Goal: Book appointment/travel/reservation: Book appointment/travel/reservation

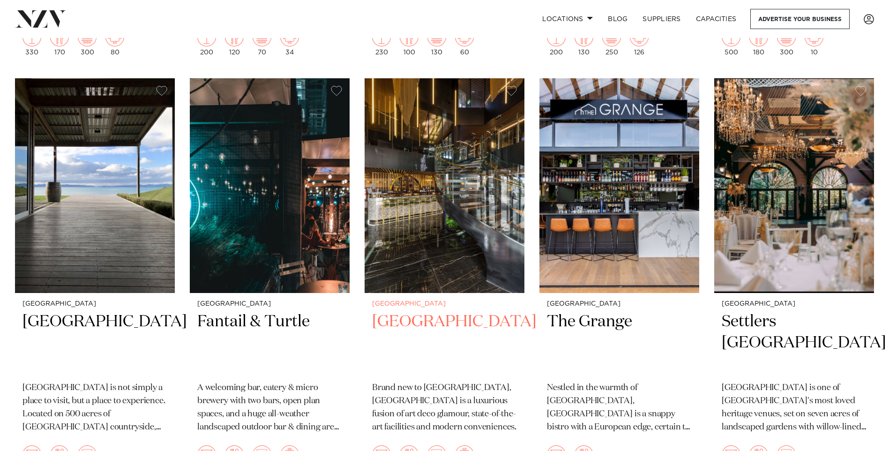
scroll to position [1688, 0]
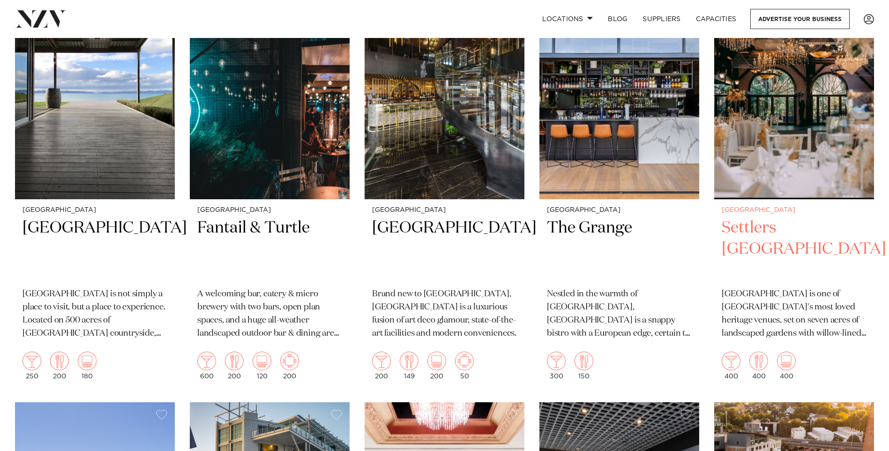
click at [755, 218] on h2 "Settlers [GEOGRAPHIC_DATA]" at bounding box center [794, 249] width 145 height 63
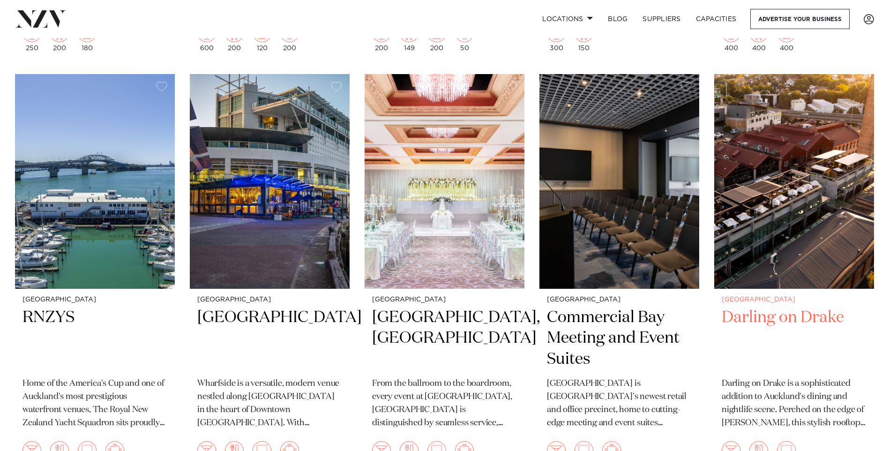
scroll to position [2063, 0]
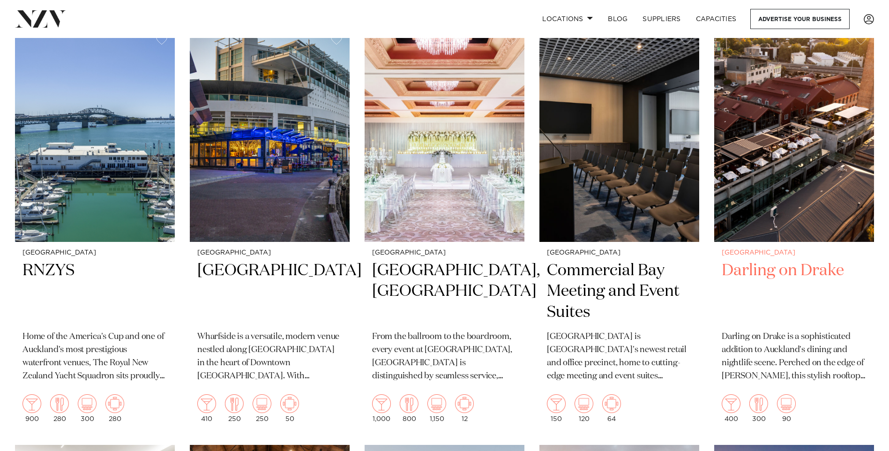
click at [779, 208] on img at bounding box center [794, 134] width 160 height 214
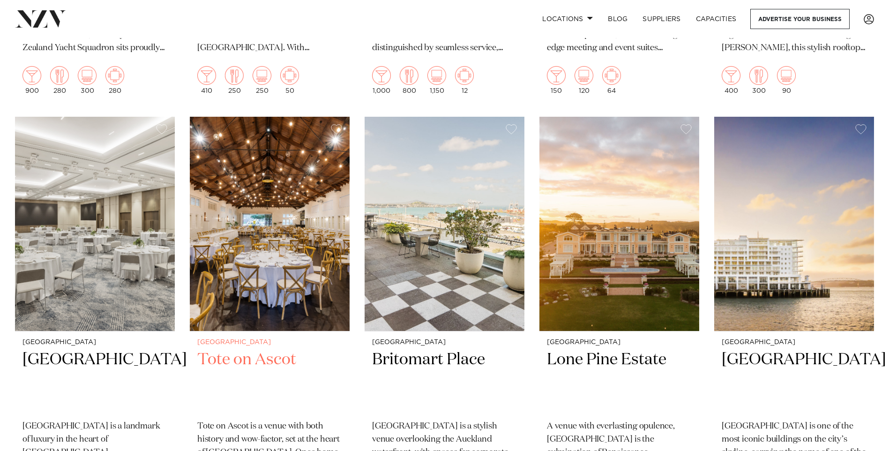
scroll to position [2484, 0]
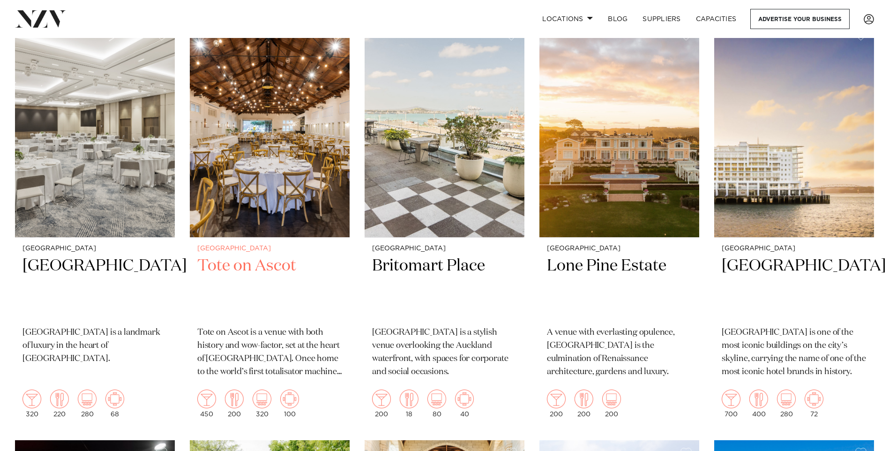
click at [283, 255] on h2 "Tote on Ascot" at bounding box center [269, 286] width 145 height 63
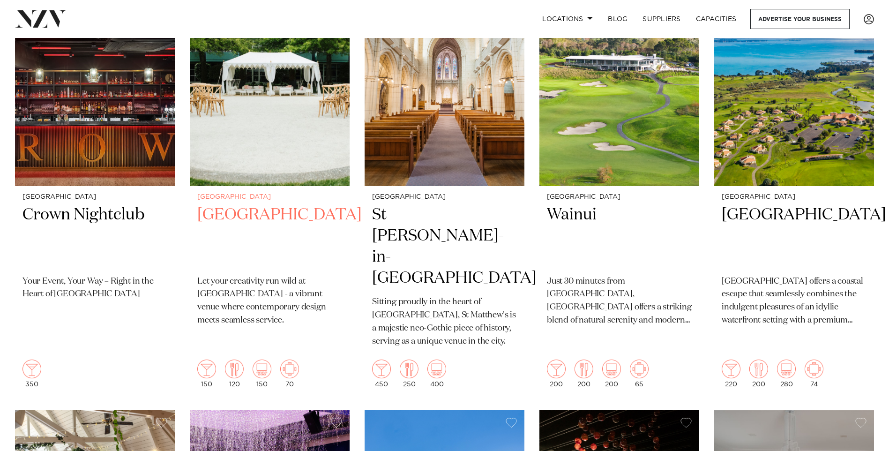
scroll to position [2906, 0]
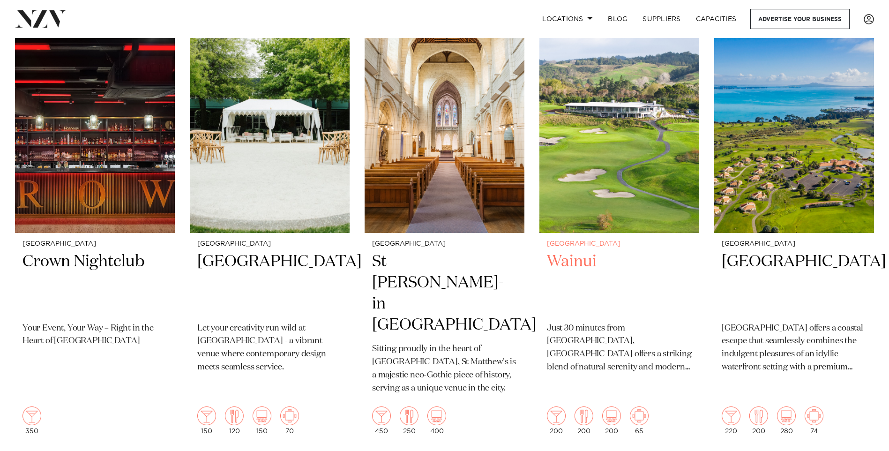
click at [629, 337] on p "Just 30 minutes from central Auckland, Wainui offers a striking blend of natura…" at bounding box center [619, 348] width 145 height 53
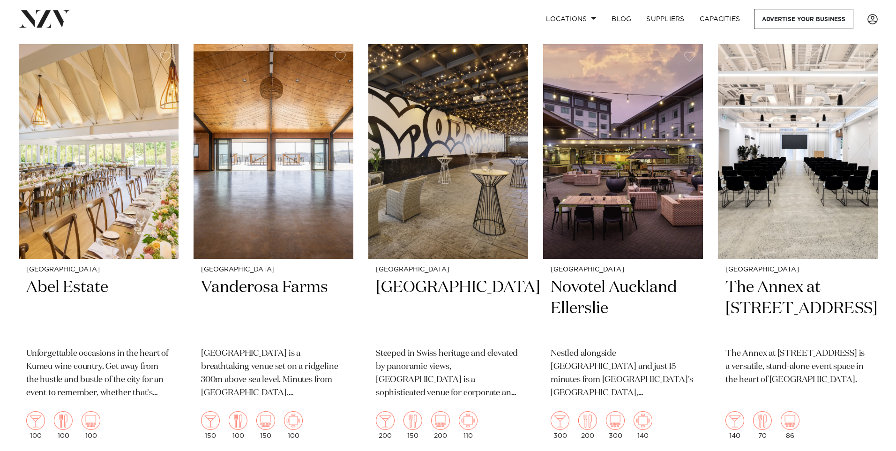
scroll to position [0, 0]
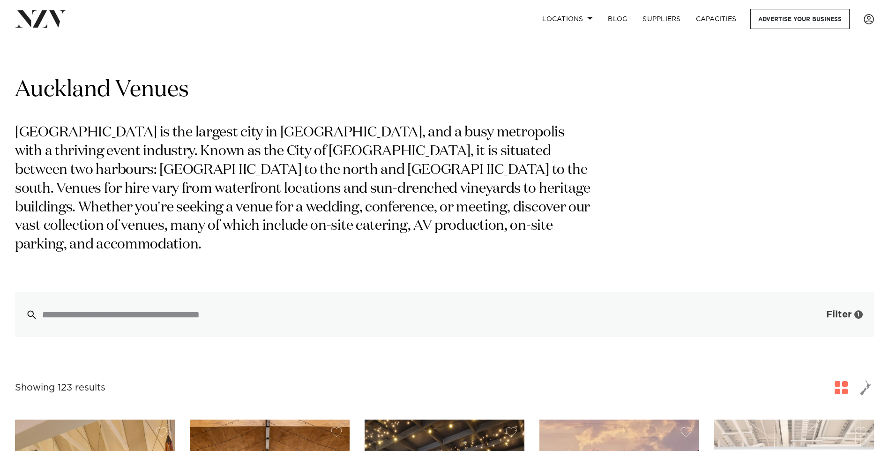
click at [842, 308] on button "Filter 1" at bounding box center [835, 314] width 78 height 45
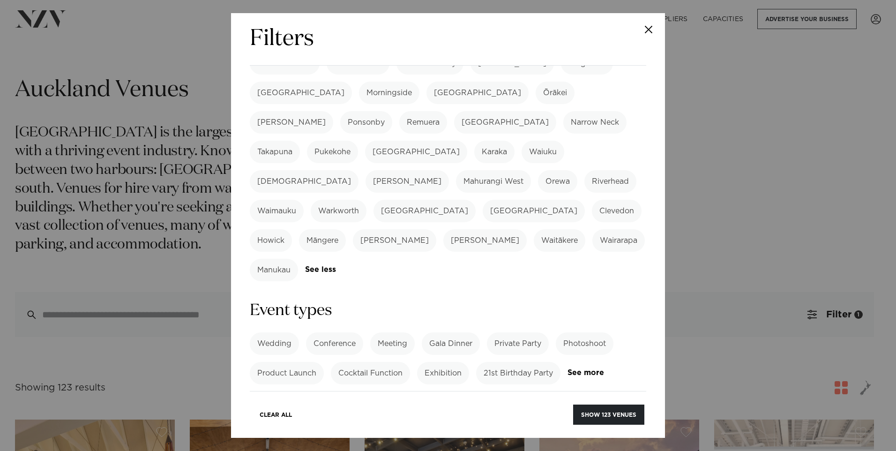
scroll to position [281, 0]
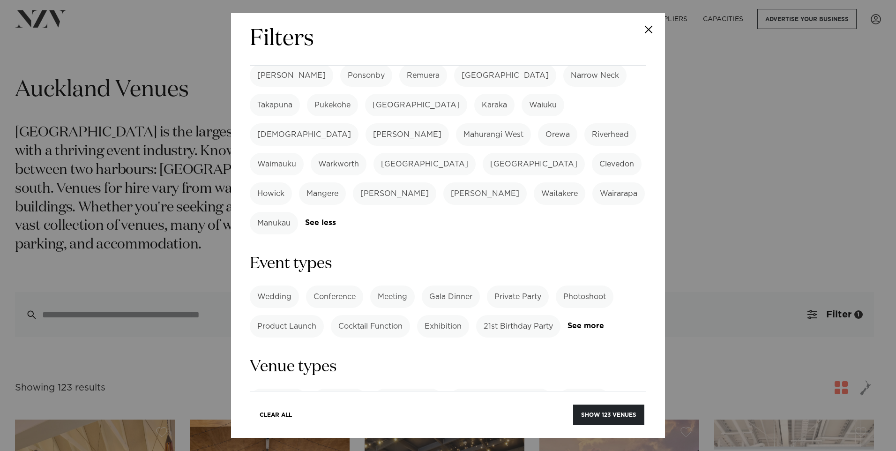
click at [284, 285] on label "Wedding" at bounding box center [274, 296] width 49 height 23
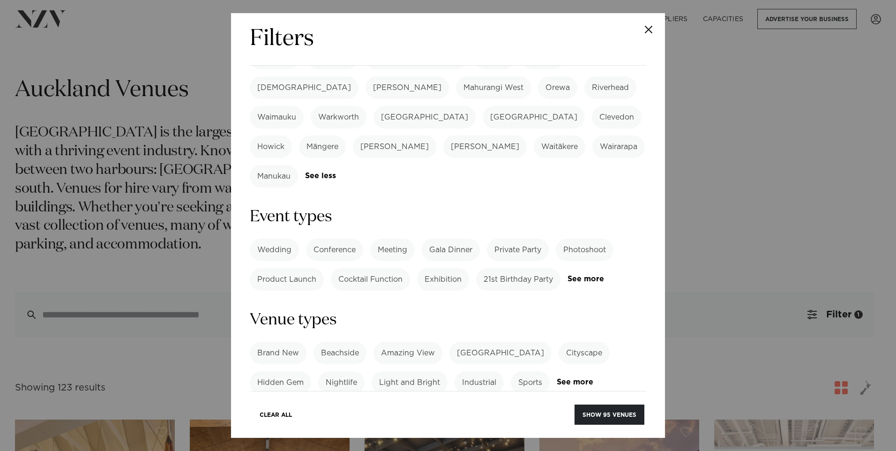
scroll to position [375, 0]
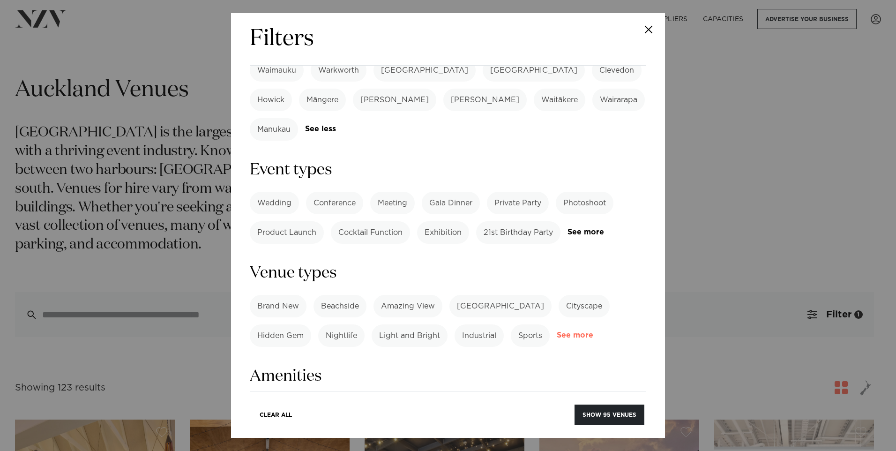
click at [571, 331] on link "See more" at bounding box center [593, 335] width 73 height 8
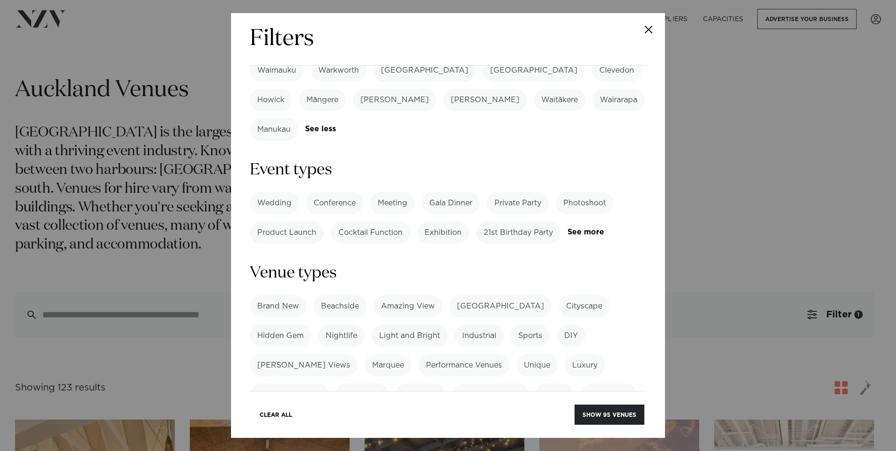
click at [342, 295] on label "Beachside" at bounding box center [340, 306] width 53 height 23
click at [365, 354] on label "Marquee" at bounding box center [388, 365] width 47 height 23
click at [352, 324] on label "Nightlife" at bounding box center [341, 335] width 46 height 23
click at [510, 383] on label "Inside & Outside" at bounding box center [491, 394] width 76 height 23
click at [421, 383] on label "Romantic" at bounding box center [421, 394] width 50 height 23
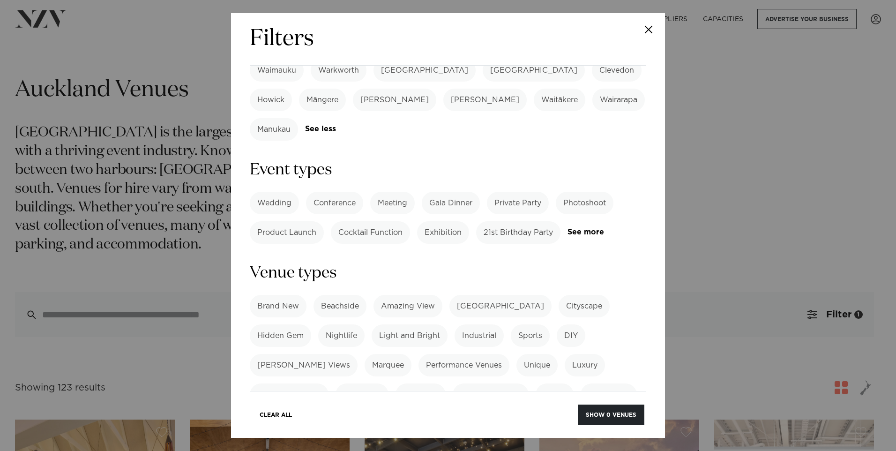
scroll to position [422, 0]
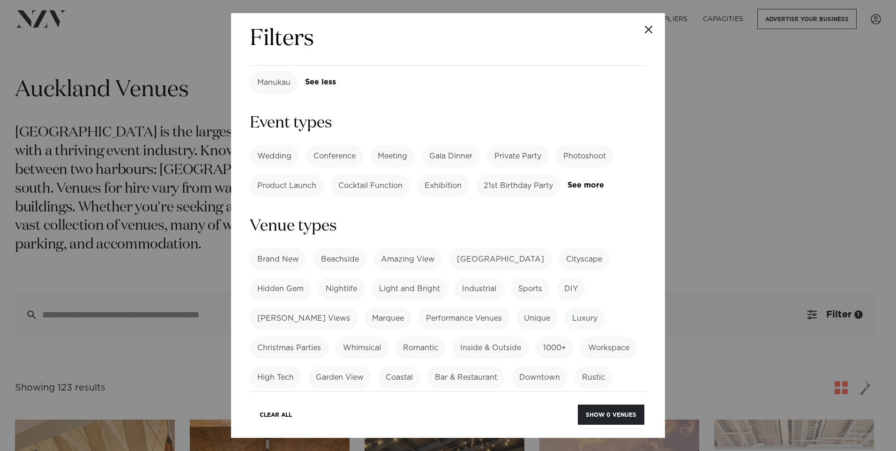
click at [368, 337] on label "Whimsical" at bounding box center [362, 348] width 53 height 23
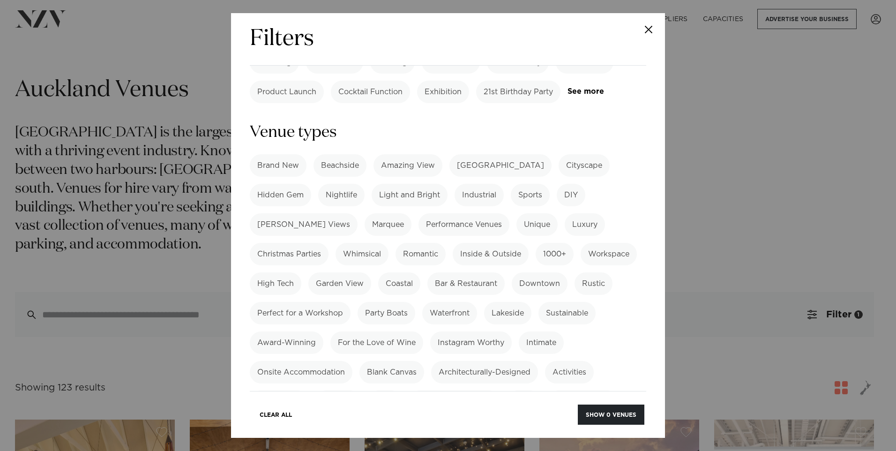
scroll to position [563, 0]
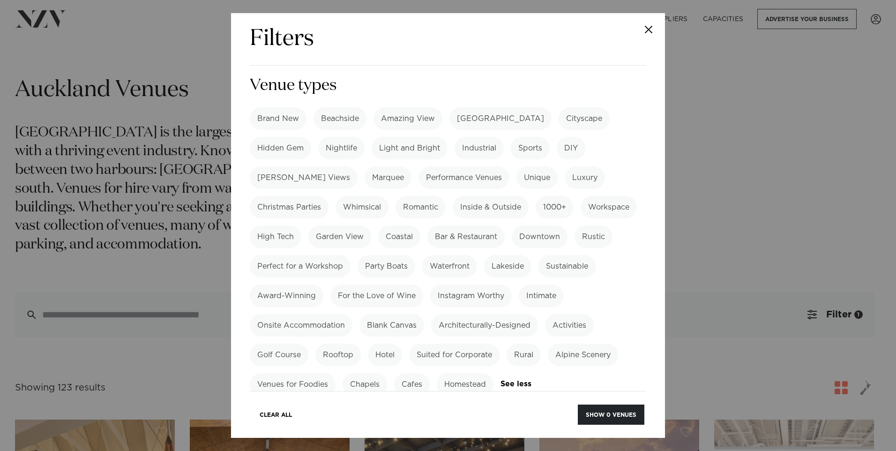
click at [512, 285] on label "Instagram Worthy" at bounding box center [471, 296] width 82 height 23
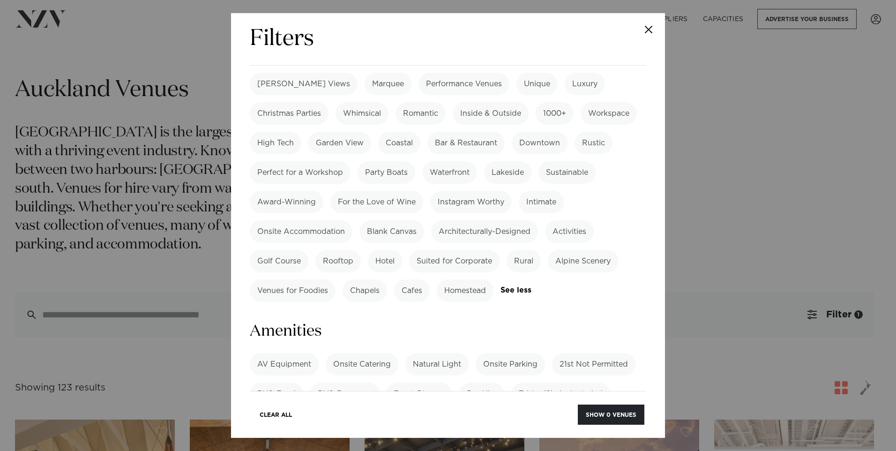
scroll to position [703, 0]
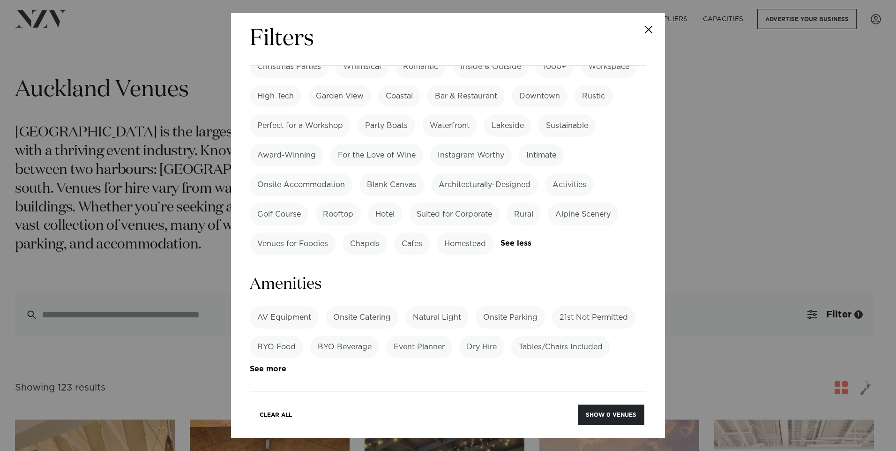
click at [361, 336] on label "BYO Beverage" at bounding box center [344, 347] width 69 height 23
click at [280, 336] on label "BYO Food" at bounding box center [276, 347] width 53 height 23
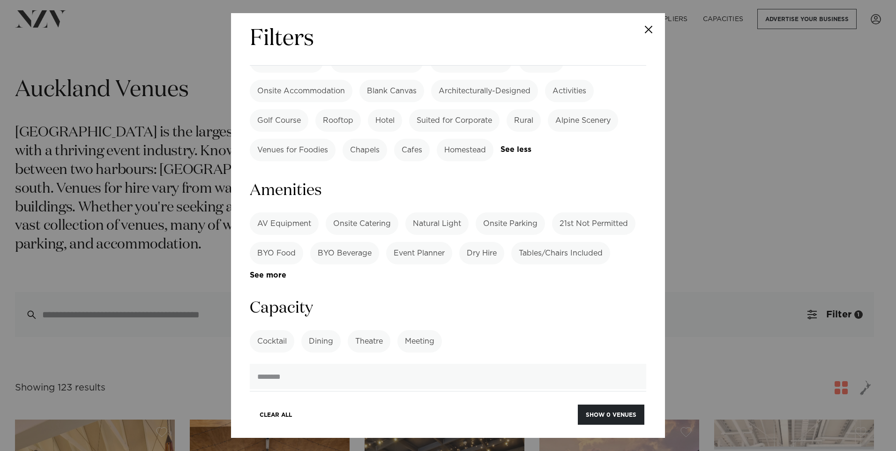
scroll to position [844, 0]
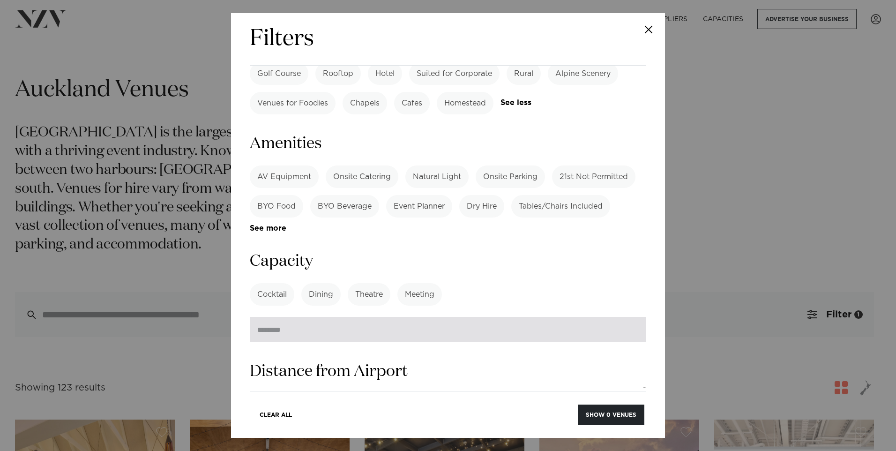
click at [363, 317] on input "number" at bounding box center [448, 329] width 397 height 25
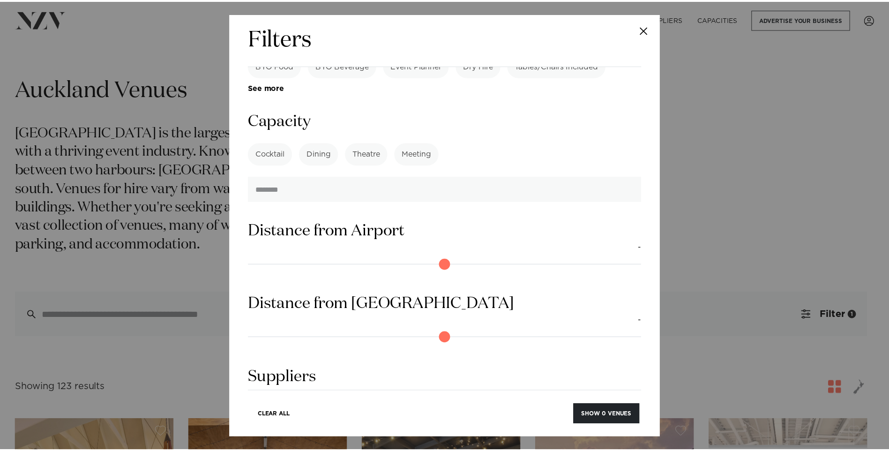
scroll to position [1006, 0]
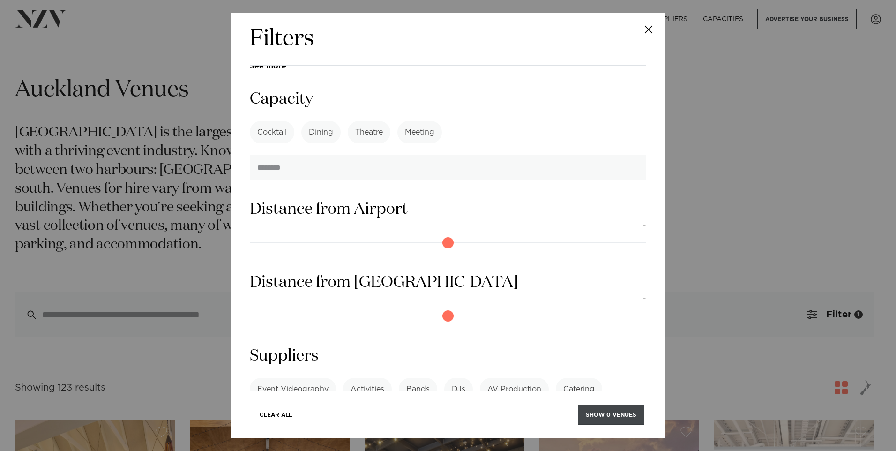
type input "***"
click at [592, 413] on button "Show 0 venues" at bounding box center [611, 415] width 67 height 20
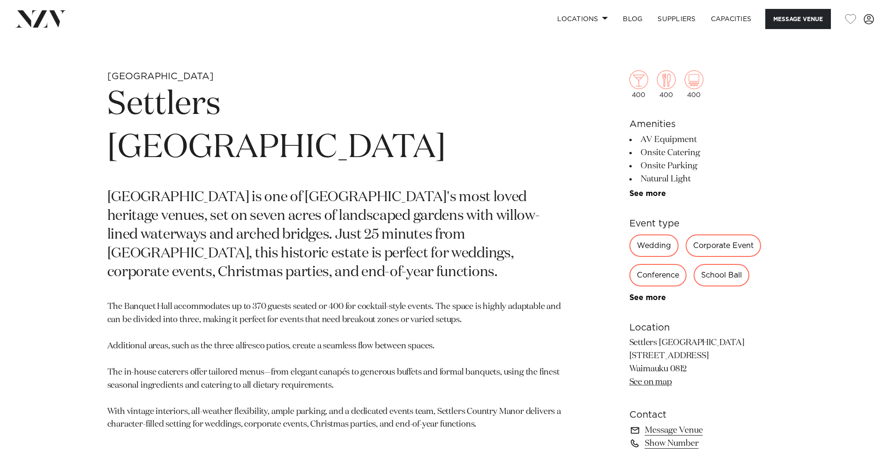
scroll to position [516, 0]
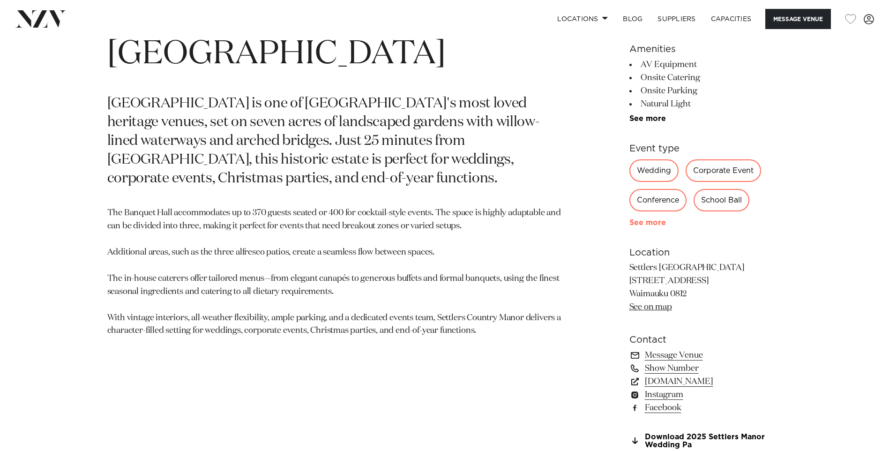
click at [655, 224] on link "See more" at bounding box center [666, 223] width 73 height 8
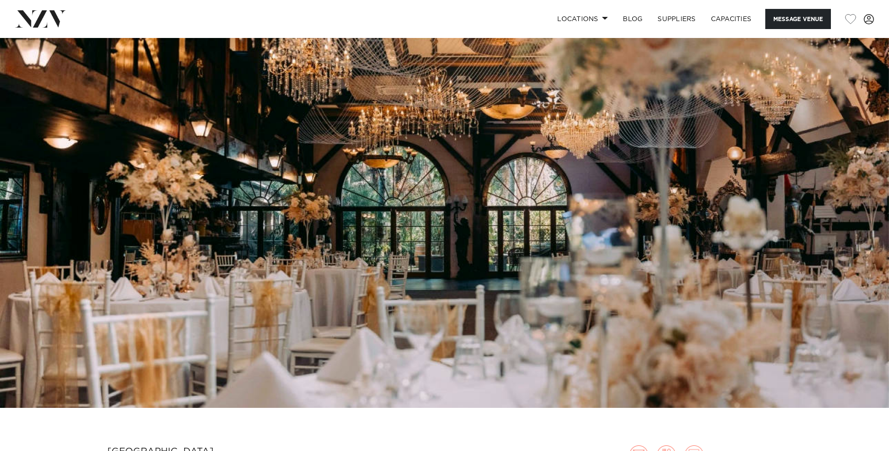
scroll to position [0, 0]
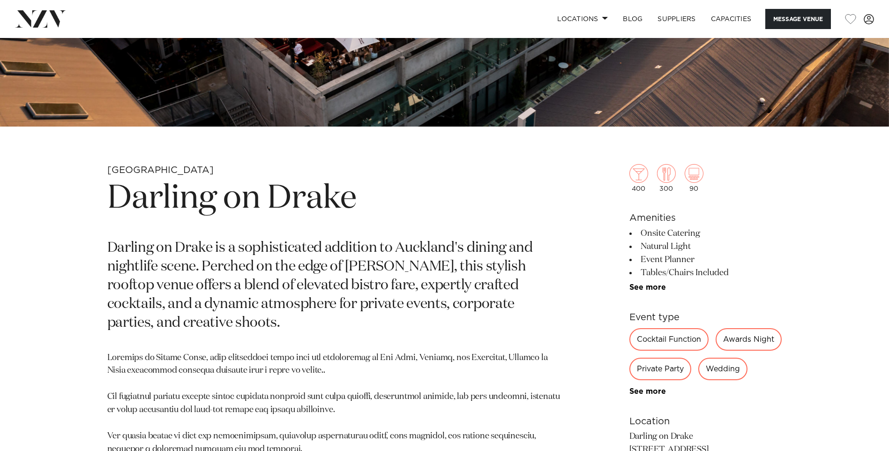
scroll to position [281, 0]
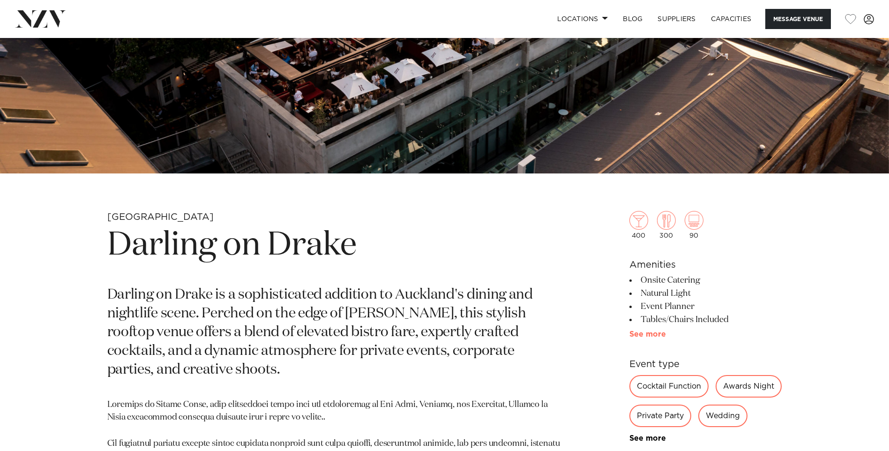
click at [660, 334] on link "See more" at bounding box center [666, 334] width 73 height 8
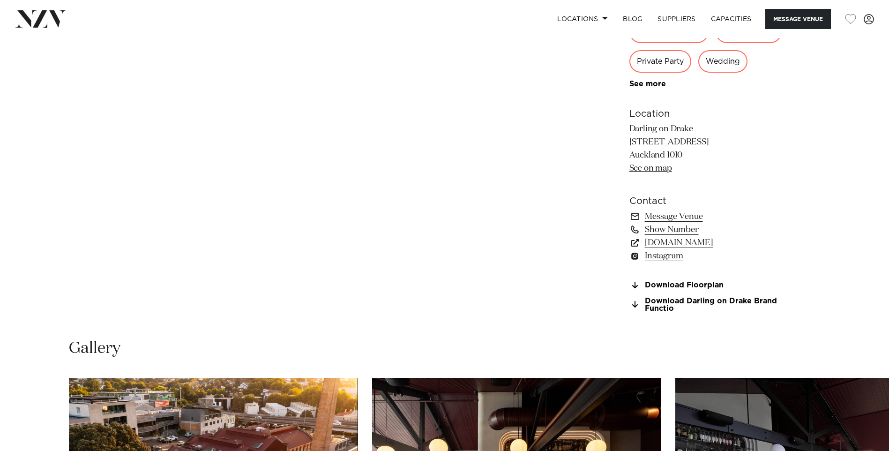
scroll to position [938, 0]
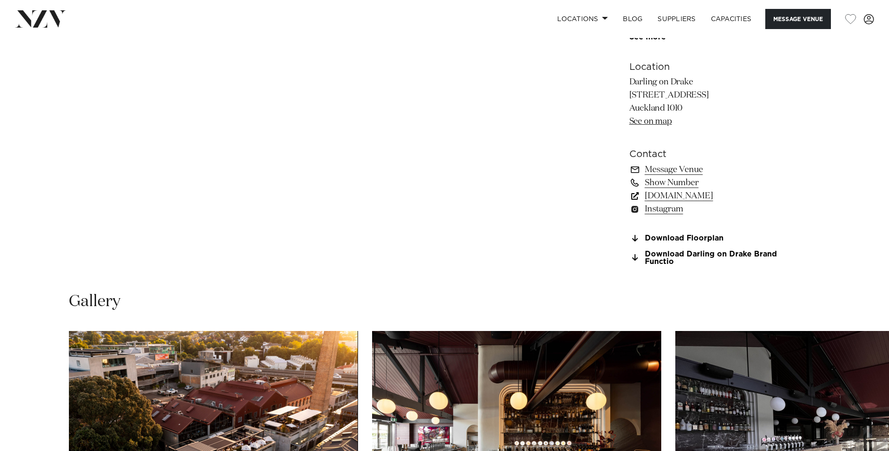
click at [672, 203] on link "www.darlingondrake.com" at bounding box center [706, 195] width 153 height 13
click at [692, 243] on link "Download Floorplan" at bounding box center [706, 238] width 153 height 8
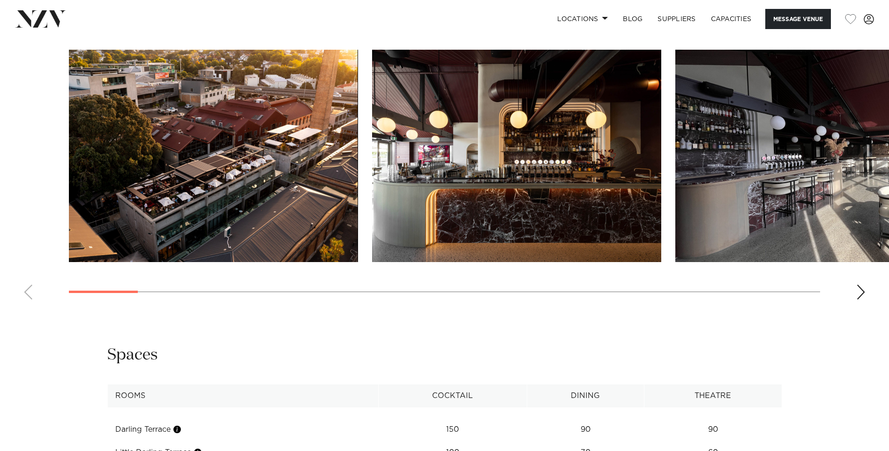
click at [859, 300] on div "Next slide" at bounding box center [860, 292] width 9 height 15
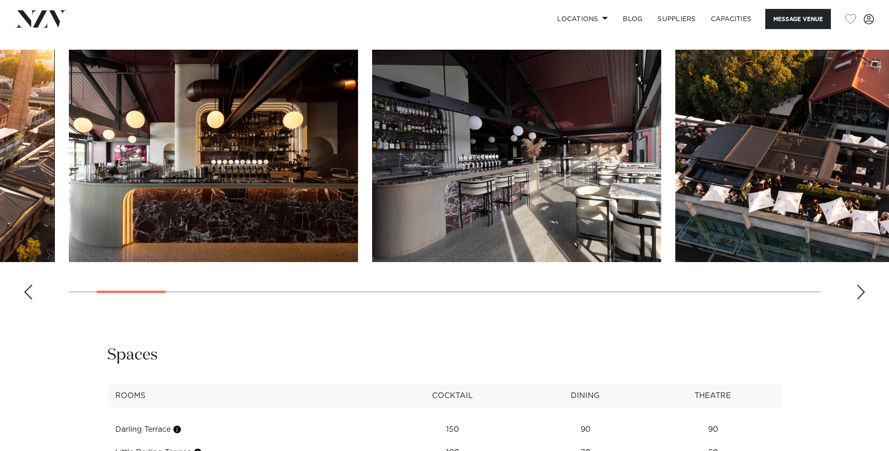
click at [859, 300] on div "Next slide" at bounding box center [860, 292] width 9 height 15
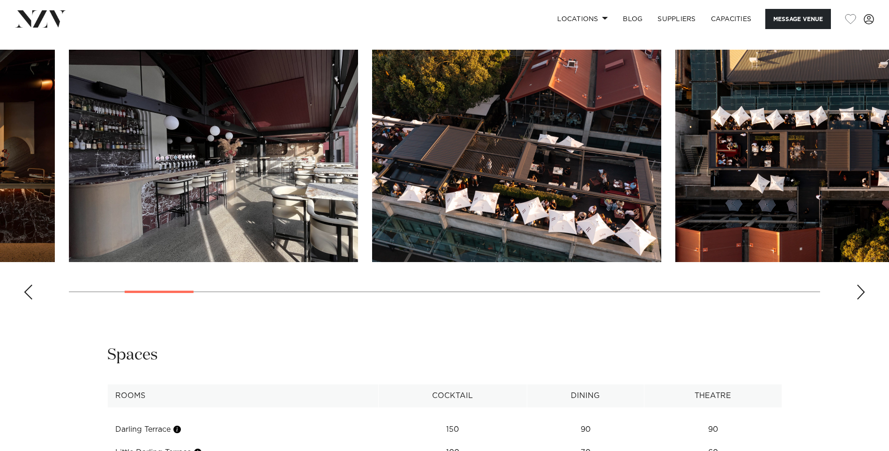
click at [859, 300] on div "Next slide" at bounding box center [860, 292] width 9 height 15
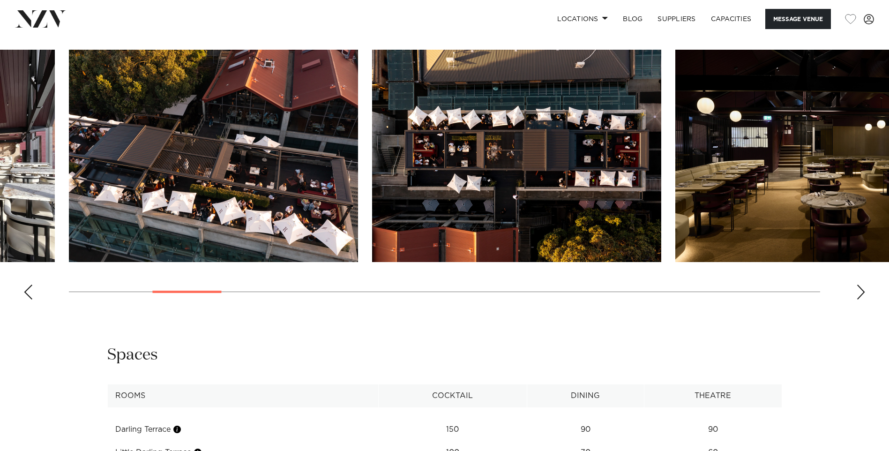
click at [859, 300] on div "Next slide" at bounding box center [860, 292] width 9 height 15
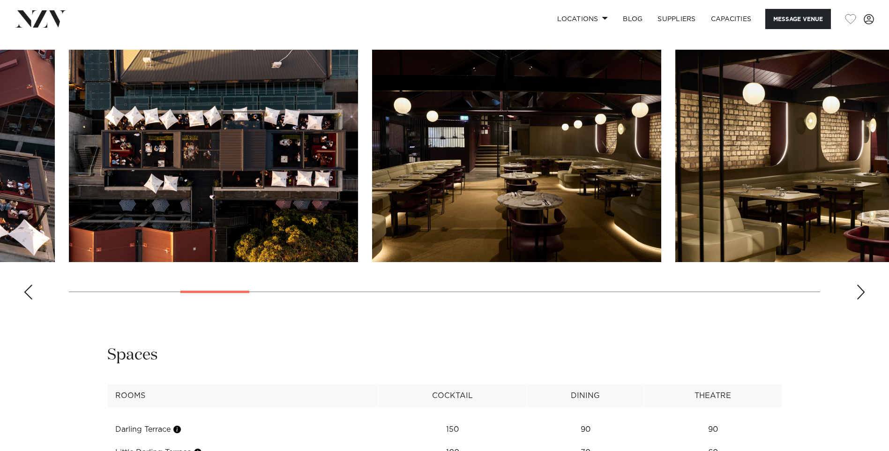
click at [859, 300] on div "Next slide" at bounding box center [860, 292] width 9 height 15
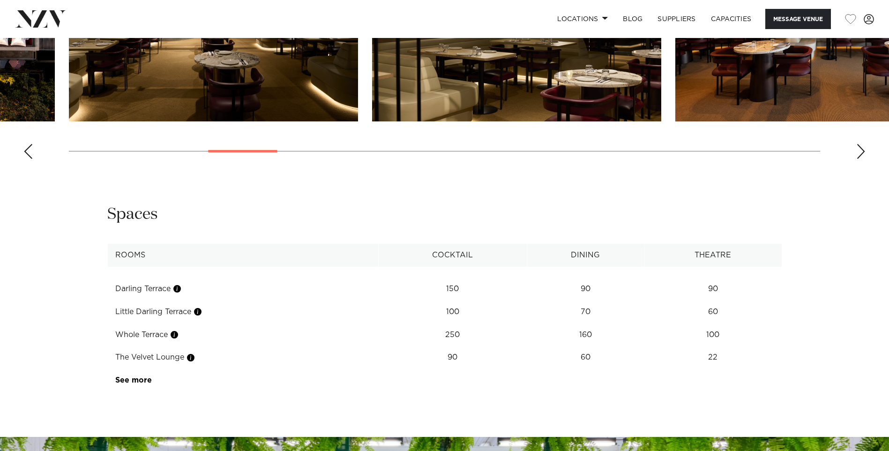
scroll to position [1406, 0]
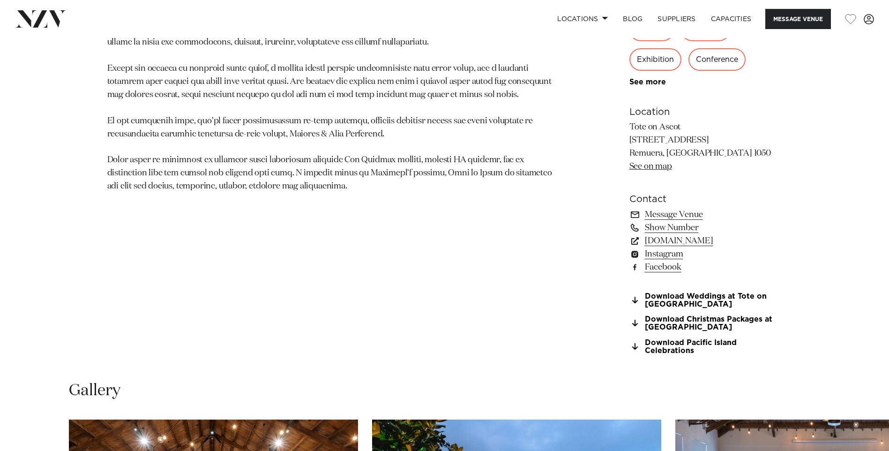
scroll to position [703, 0]
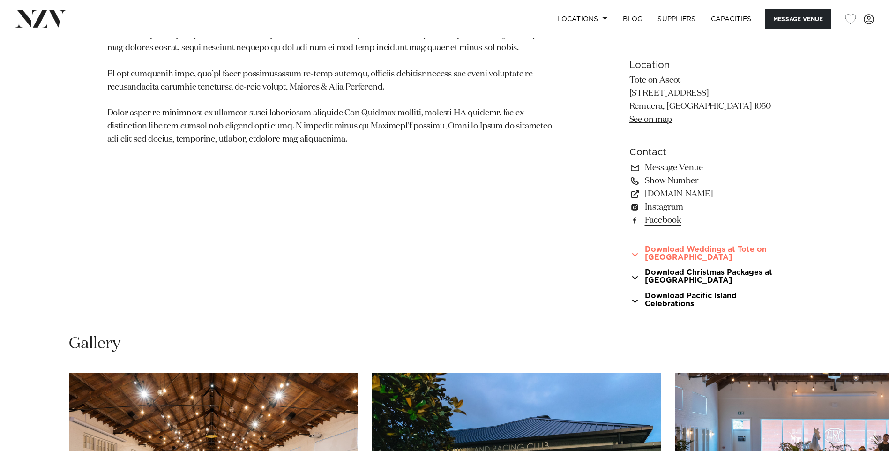
click at [656, 252] on link "Download Weddings at Tote on Ascot" at bounding box center [706, 254] width 153 height 16
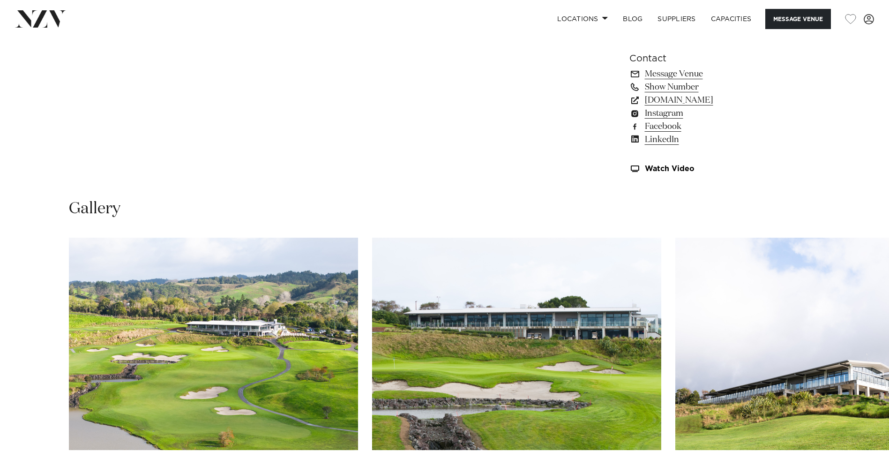
scroll to position [1078, 0]
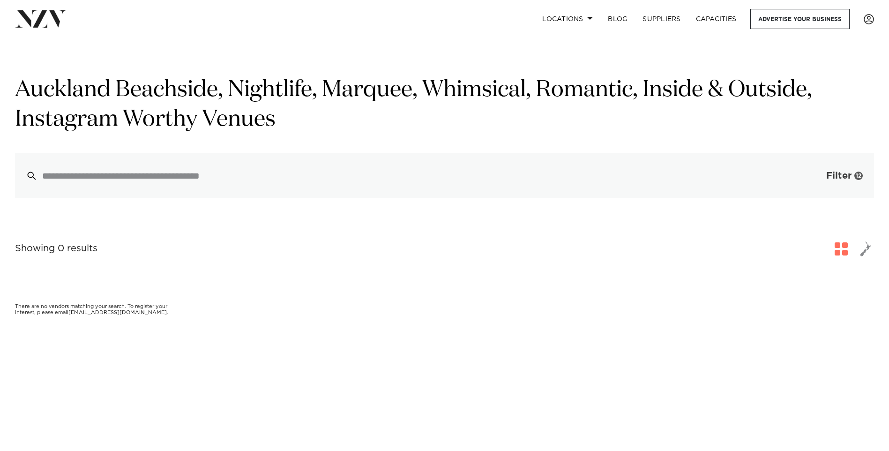
click at [846, 173] on span "Filter" at bounding box center [838, 175] width 25 height 9
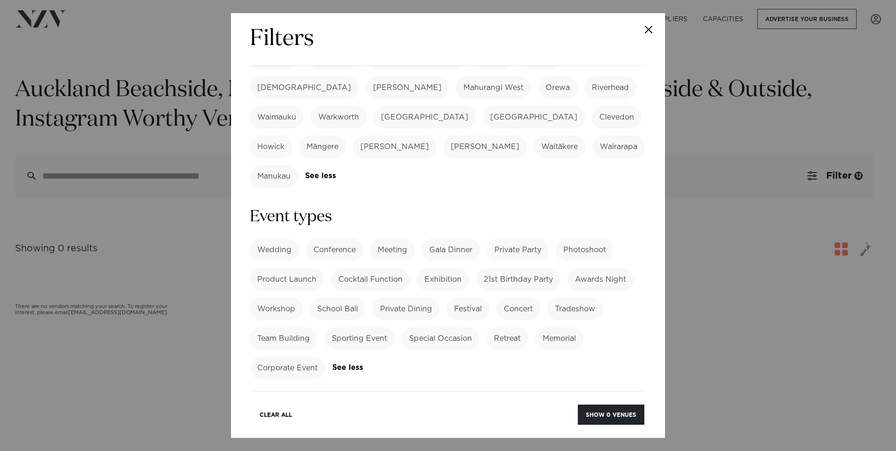
scroll to position [375, 0]
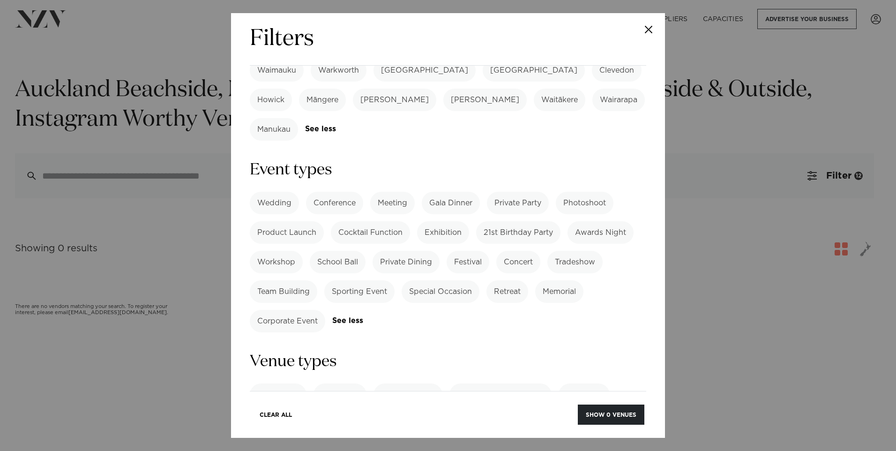
click at [345, 383] on label "Beachside" at bounding box center [340, 394] width 53 height 23
click at [343, 413] on label "Nightlife" at bounding box center [341, 424] width 46 height 23
click at [365, 443] on label "Marquee" at bounding box center [388, 454] width 47 height 23
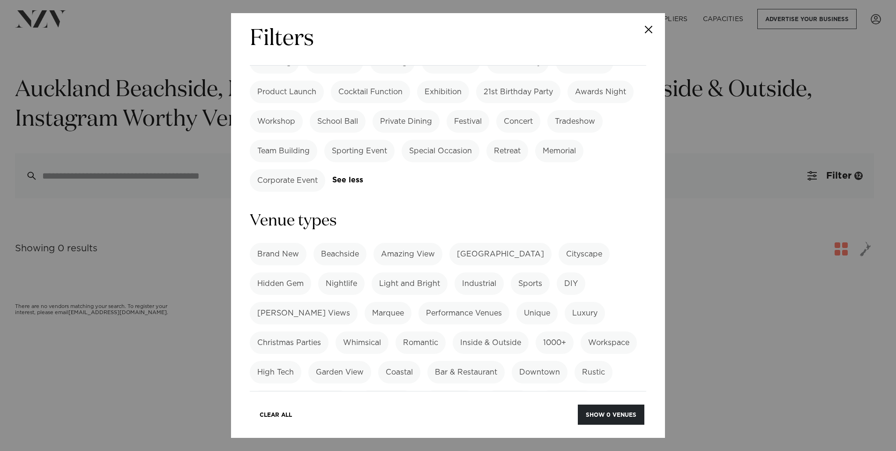
click at [512, 420] on label "Instagram Worthy" at bounding box center [471, 431] width 82 height 23
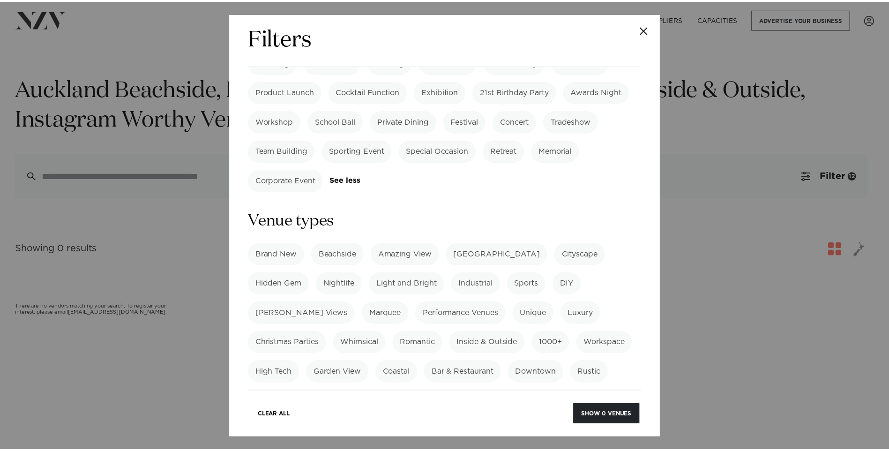
scroll to position [703, 0]
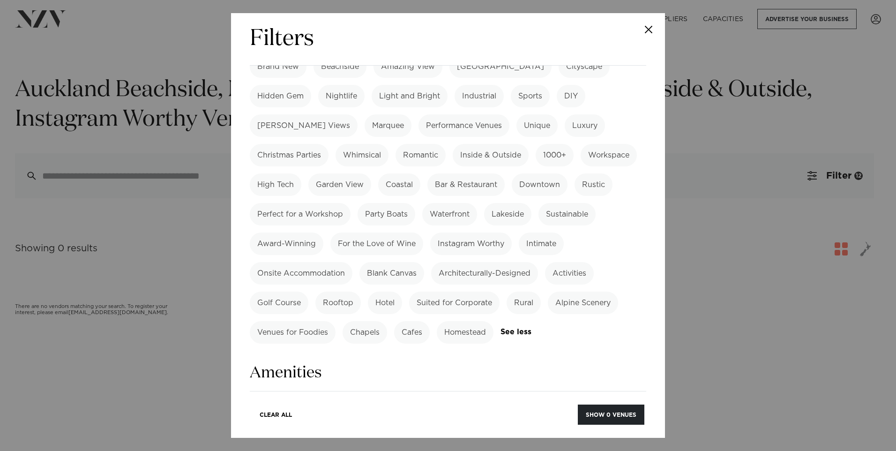
click at [608, 412] on button "Show 0 venues" at bounding box center [611, 415] width 67 height 20
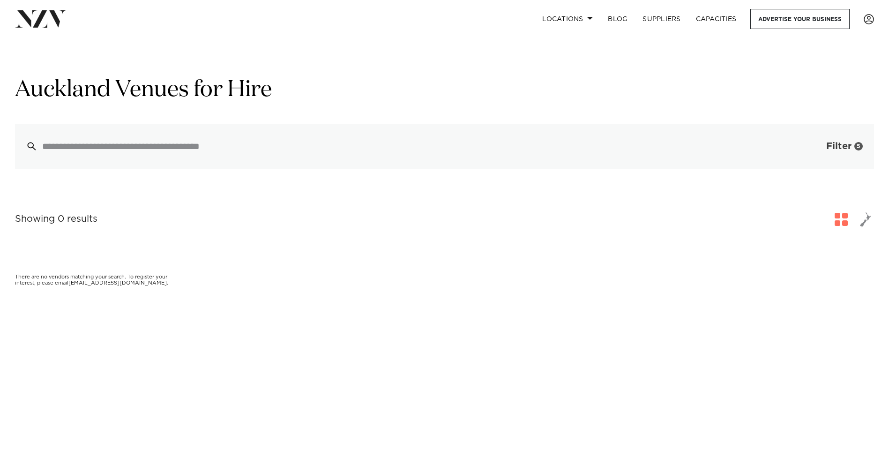
click at [843, 142] on span "Filter" at bounding box center [838, 146] width 25 height 9
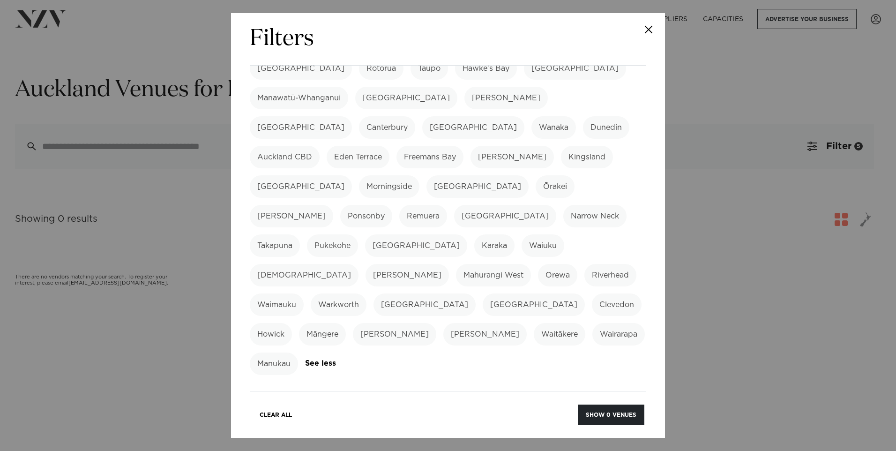
scroll to position [188, 0]
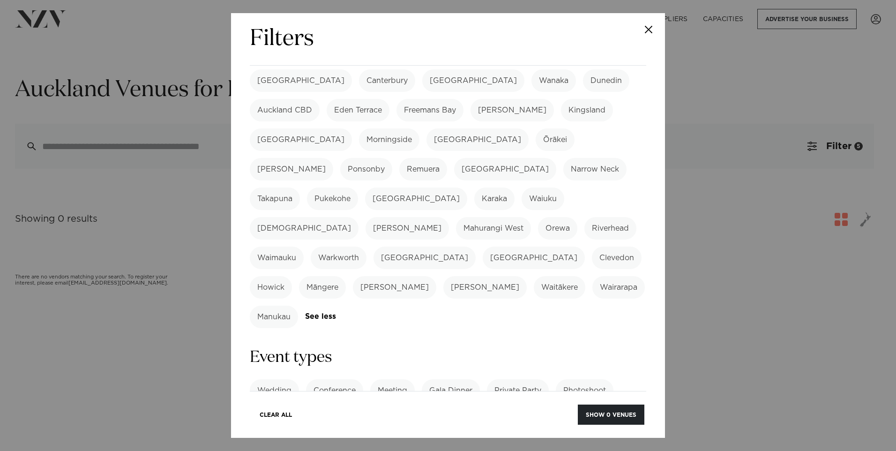
click at [274, 379] on label "Wedding" at bounding box center [274, 390] width 49 height 23
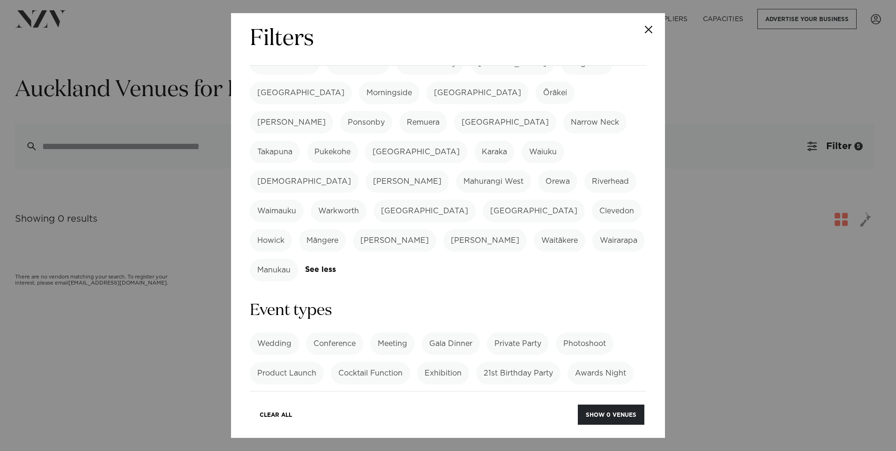
click at [265, 332] on label "Wedding" at bounding box center [274, 343] width 49 height 23
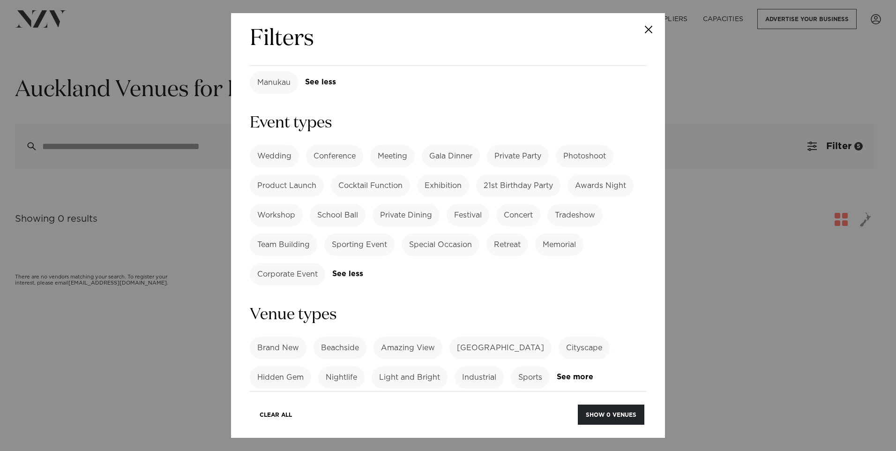
scroll to position [469, 0]
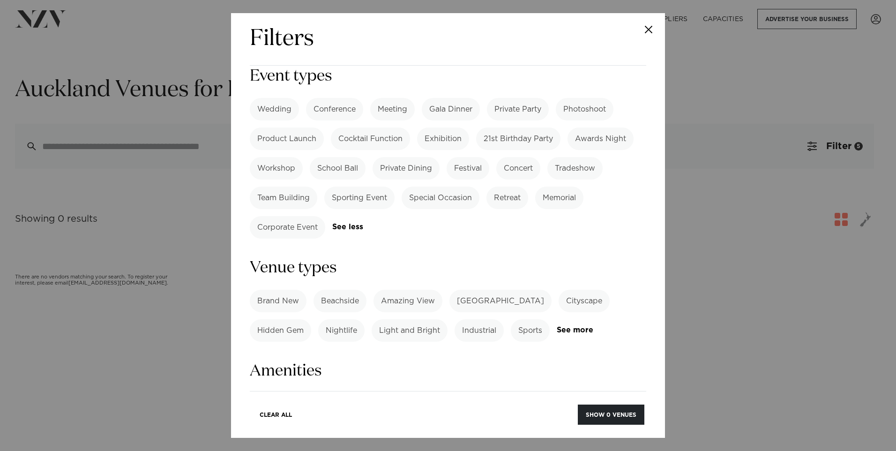
click at [289, 422] on label "BYO Food" at bounding box center [276, 433] width 53 height 23
click at [335, 422] on label "BYO Beverage" at bounding box center [344, 433] width 69 height 23
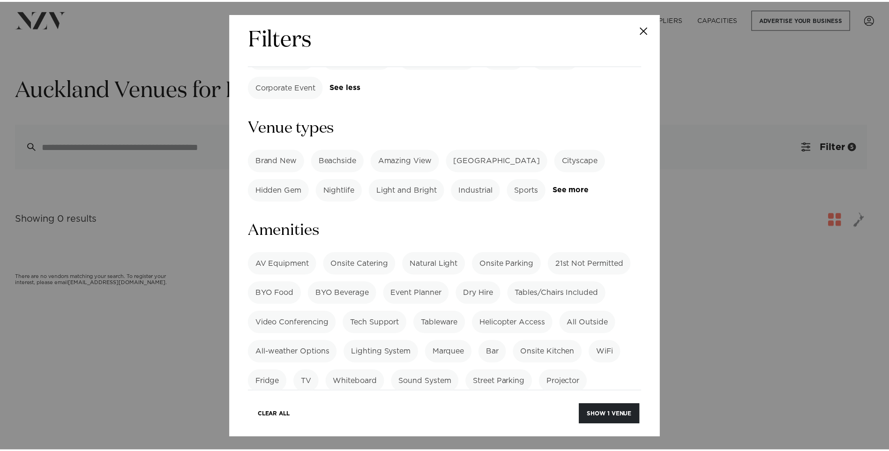
scroll to position [750, 0]
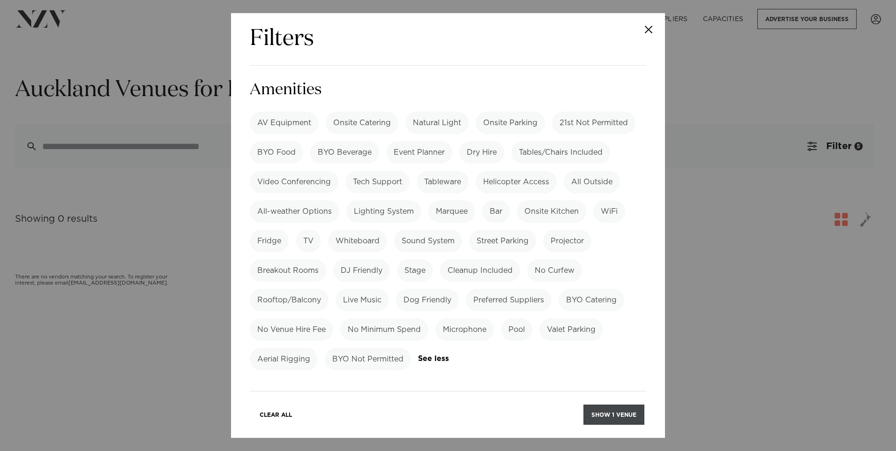
click at [603, 410] on button "Show 1 venue" at bounding box center [614, 415] width 61 height 20
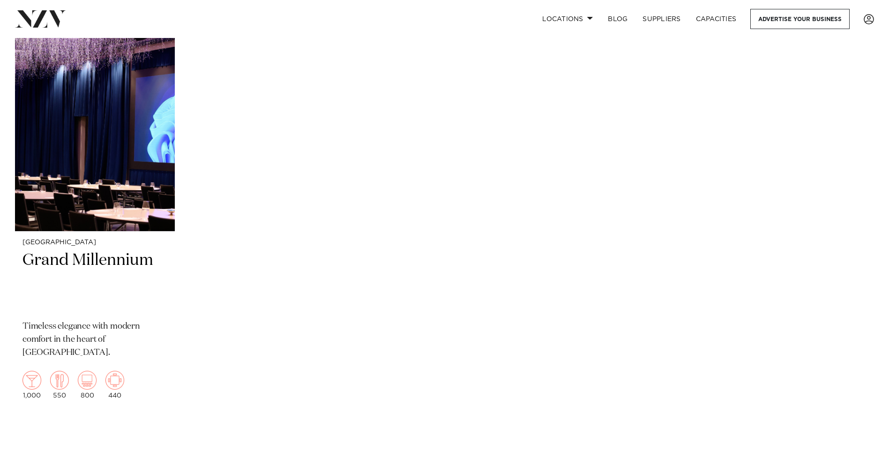
scroll to position [328, 0]
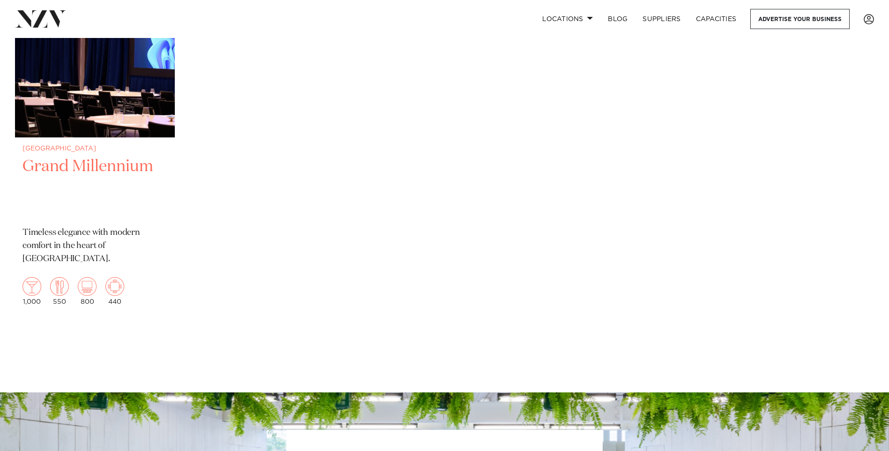
click at [90, 160] on h2 "Grand Millennium" at bounding box center [95, 187] width 145 height 63
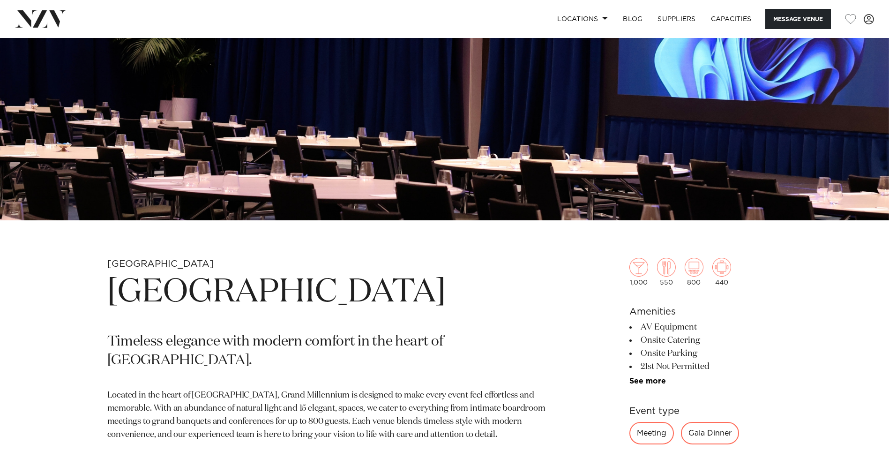
scroll to position [328, 0]
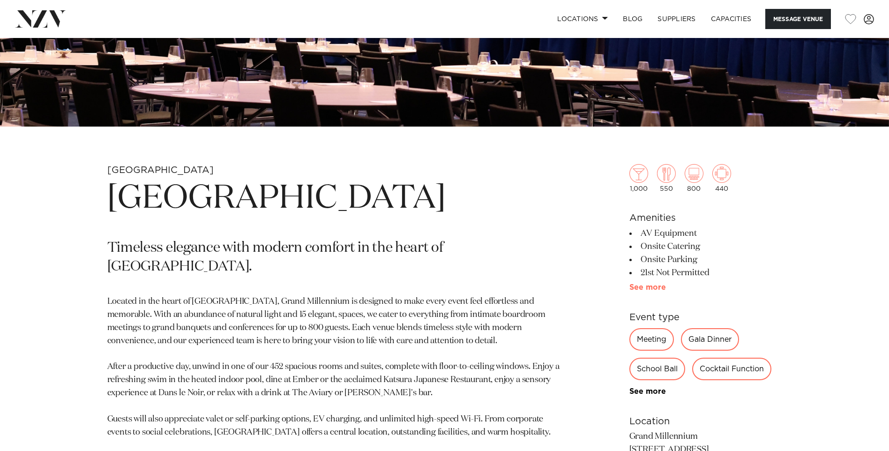
click at [645, 287] on link "See more" at bounding box center [666, 288] width 73 height 8
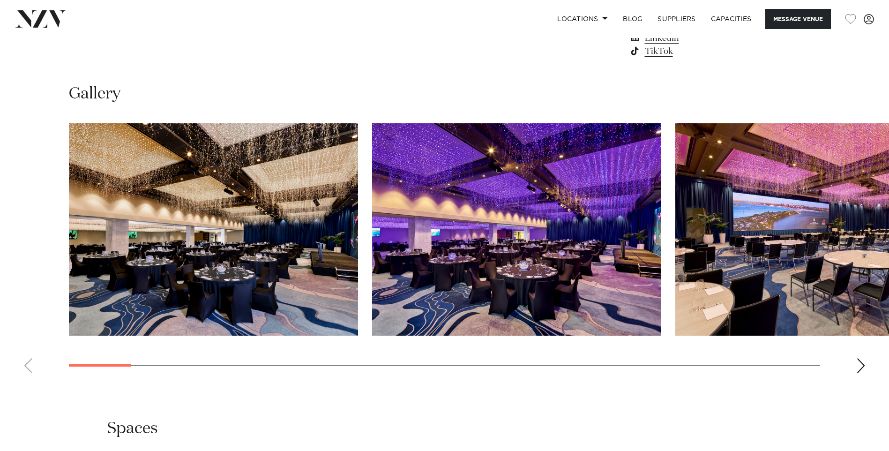
scroll to position [1313, 0]
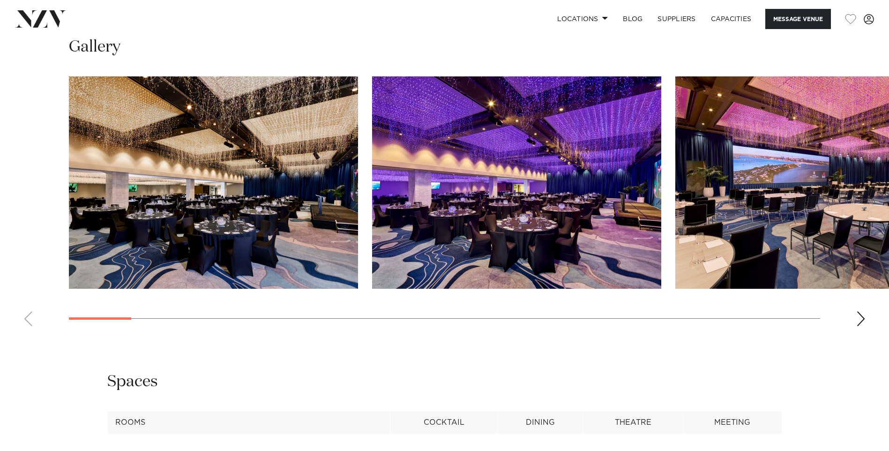
click at [858, 315] on div "Next slide" at bounding box center [860, 318] width 9 height 15
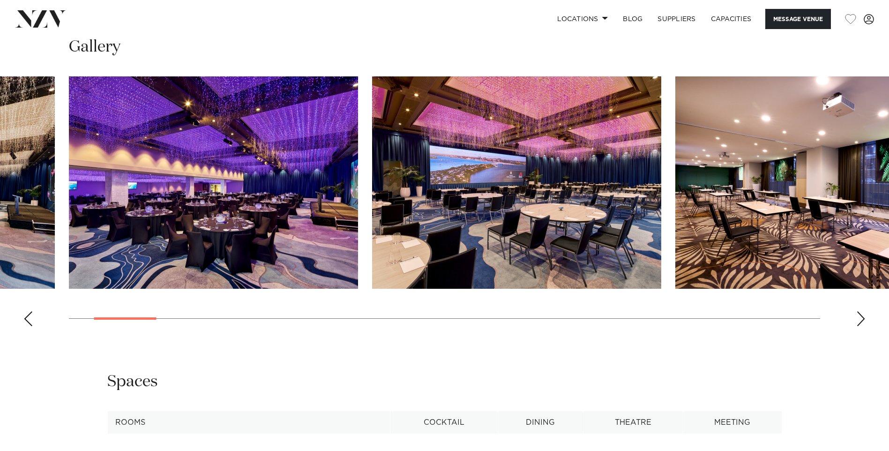
click at [858, 315] on div "Next slide" at bounding box center [860, 318] width 9 height 15
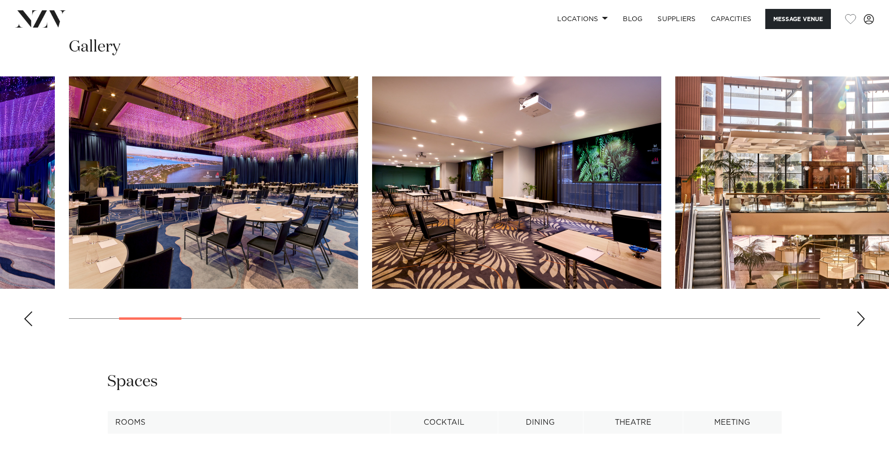
click at [858, 315] on div "Next slide" at bounding box center [860, 318] width 9 height 15
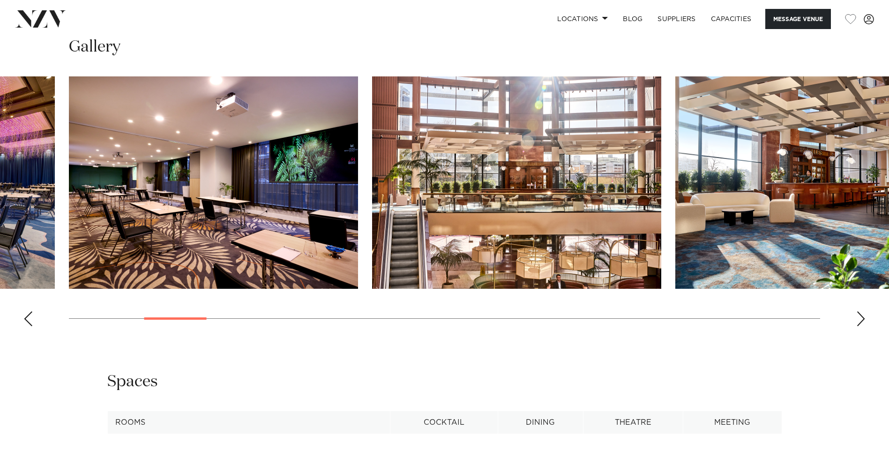
click at [858, 315] on div "Next slide" at bounding box center [860, 318] width 9 height 15
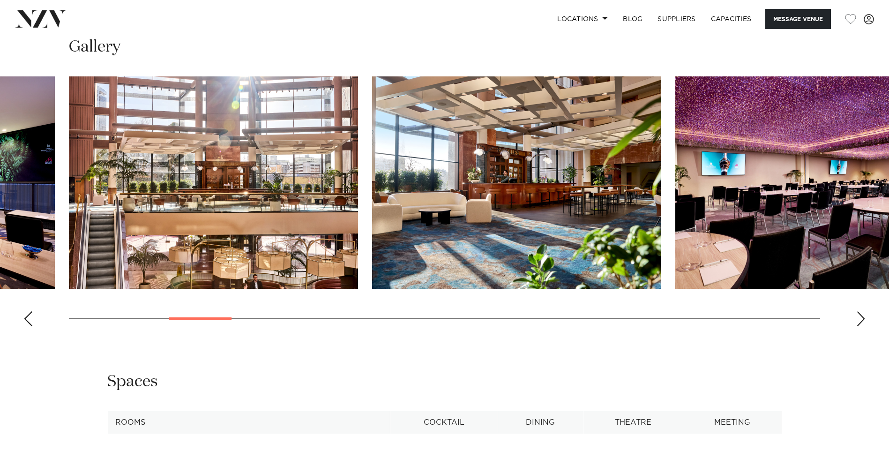
click at [858, 315] on div "Next slide" at bounding box center [860, 318] width 9 height 15
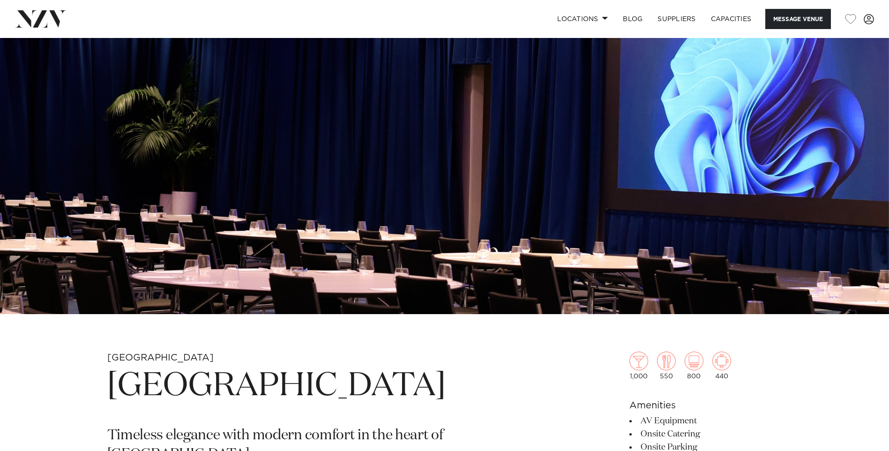
scroll to position [0, 0]
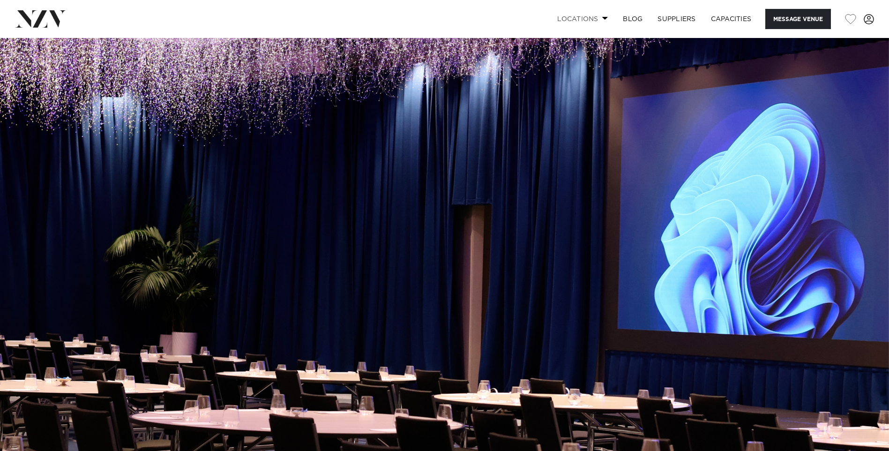
click at [603, 23] on link "Locations" at bounding box center [583, 19] width 66 height 20
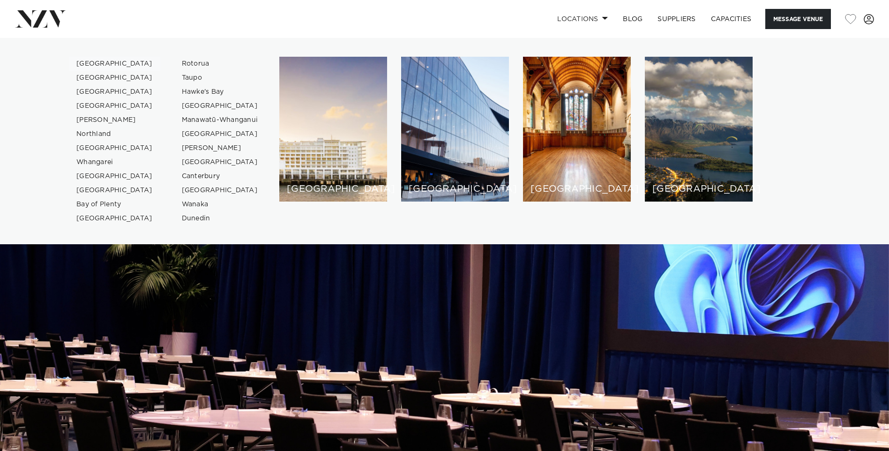
click at [99, 63] on link "[GEOGRAPHIC_DATA]" at bounding box center [114, 64] width 91 height 14
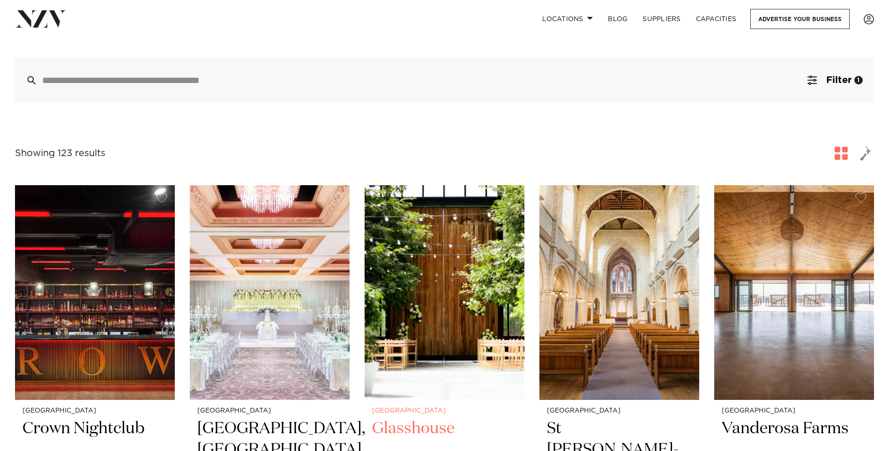
scroll to position [375, 0]
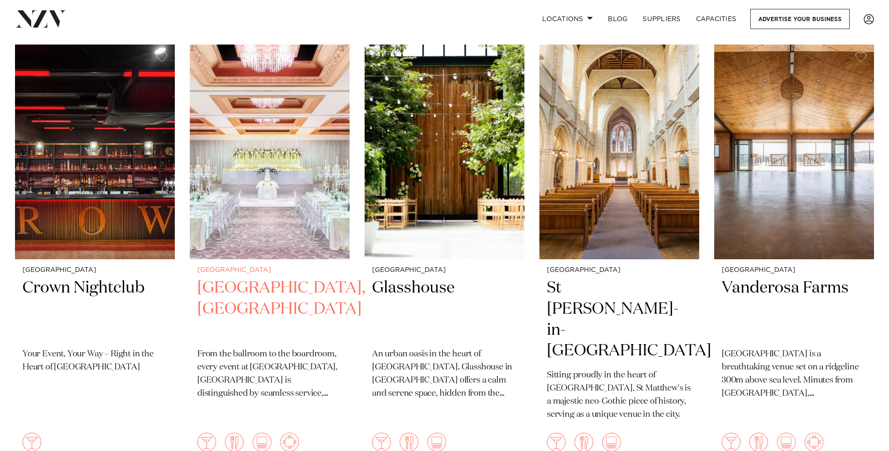
click at [262, 157] on img at bounding box center [270, 152] width 160 height 214
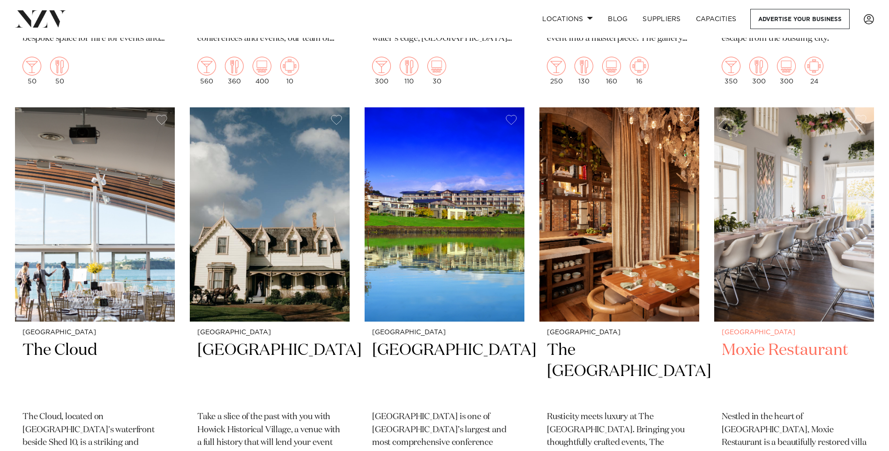
scroll to position [5203, 0]
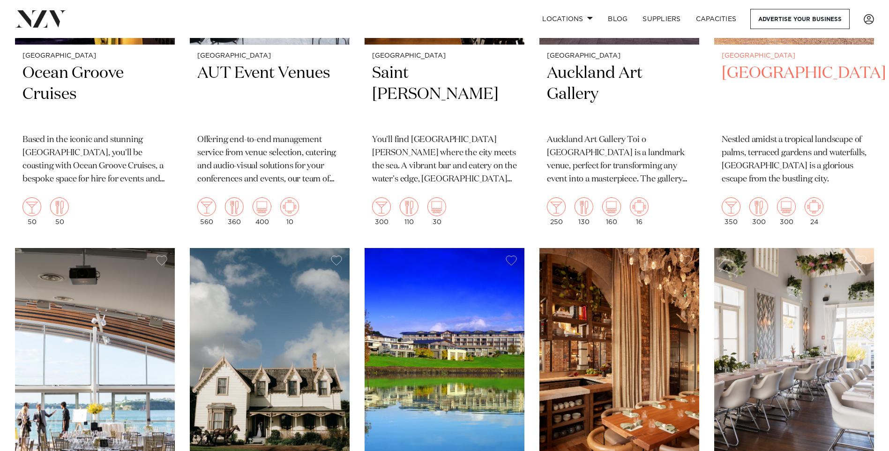
click at [750, 63] on h2 "Puketutu Island Estate" at bounding box center [794, 94] width 145 height 63
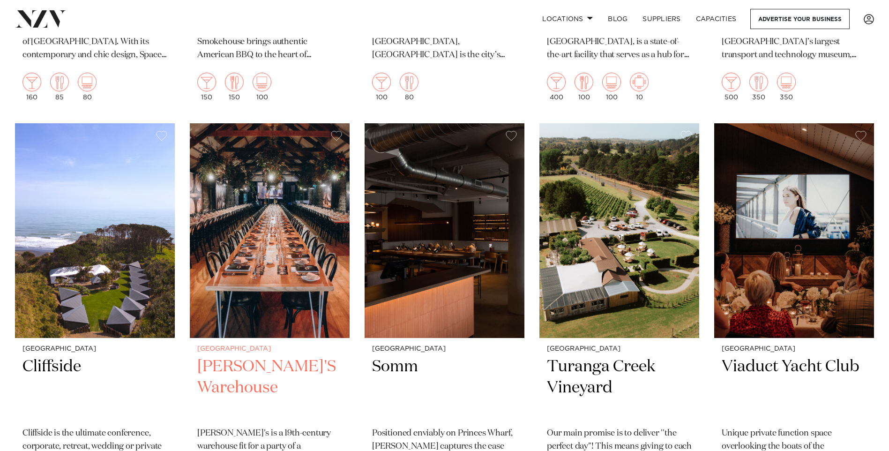
scroll to position [8344, 0]
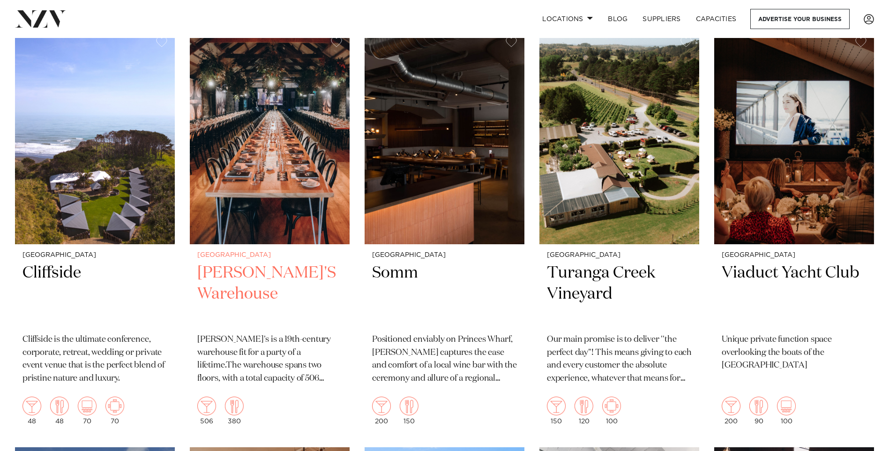
click at [291, 263] on h2 "[PERSON_NAME]'S Warehouse" at bounding box center [269, 294] width 145 height 63
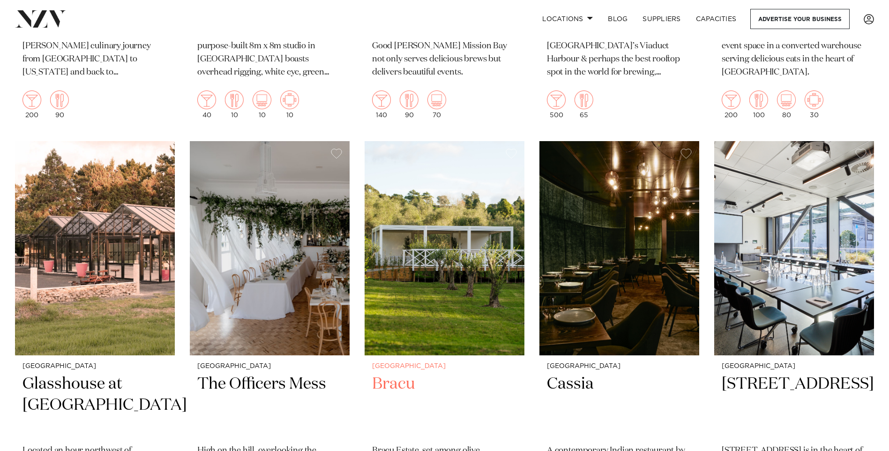
scroll to position [6703, 0]
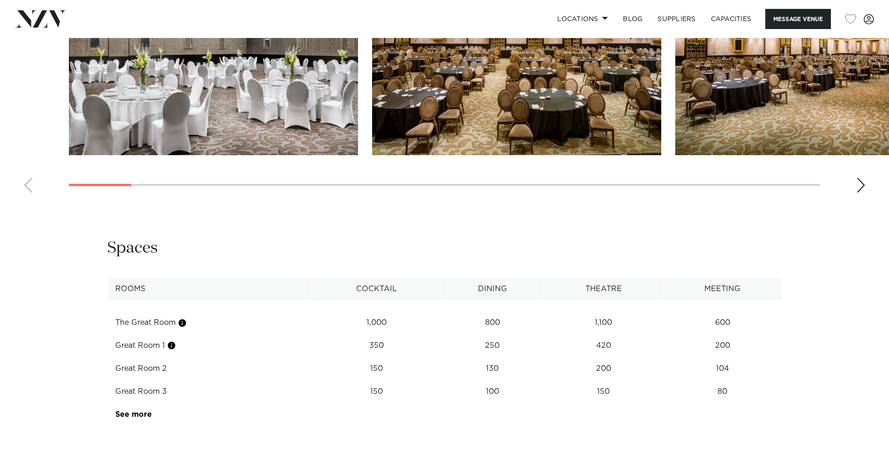
scroll to position [1125, 0]
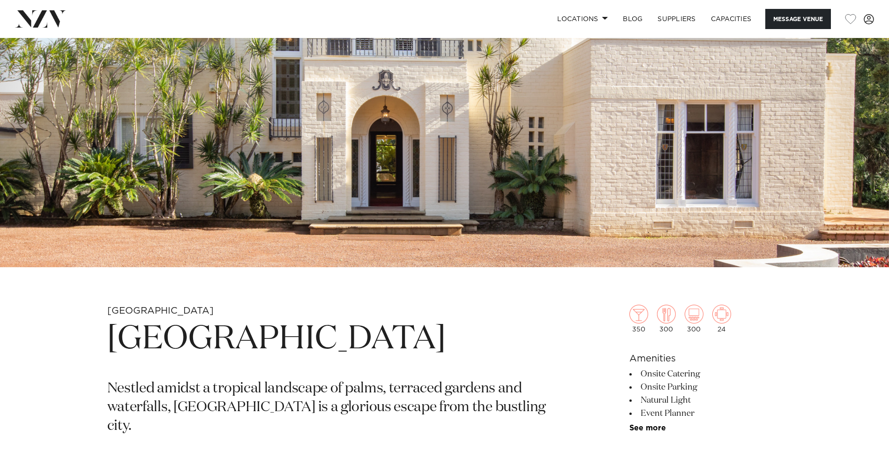
scroll to position [281, 0]
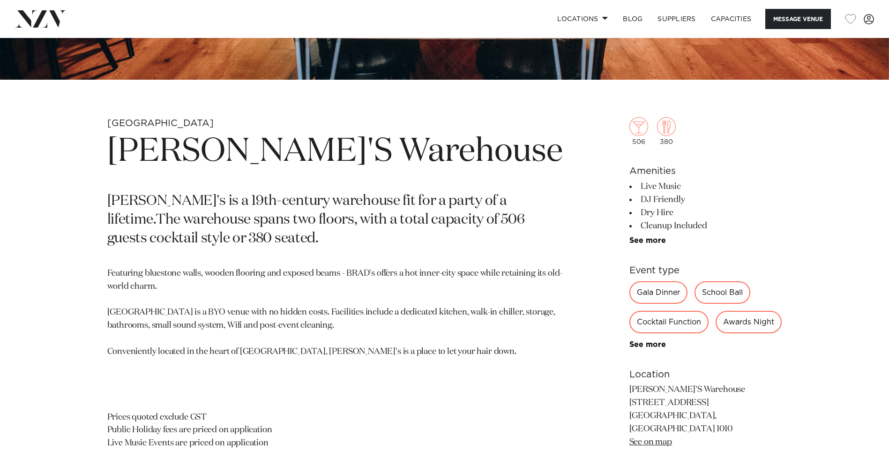
scroll to position [422, 0]
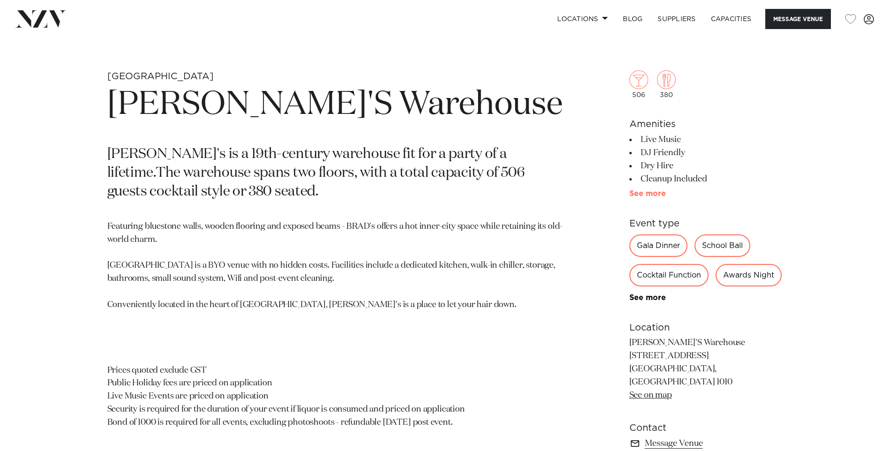
click at [654, 195] on link "See more" at bounding box center [666, 194] width 73 height 8
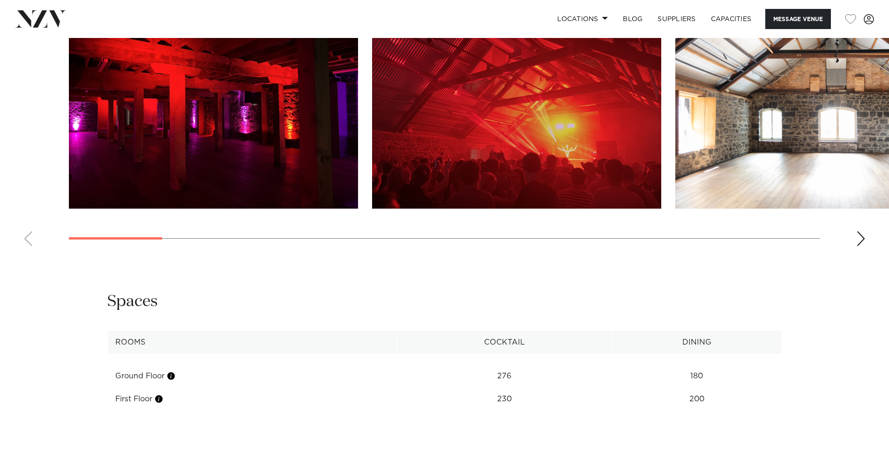
scroll to position [1219, 0]
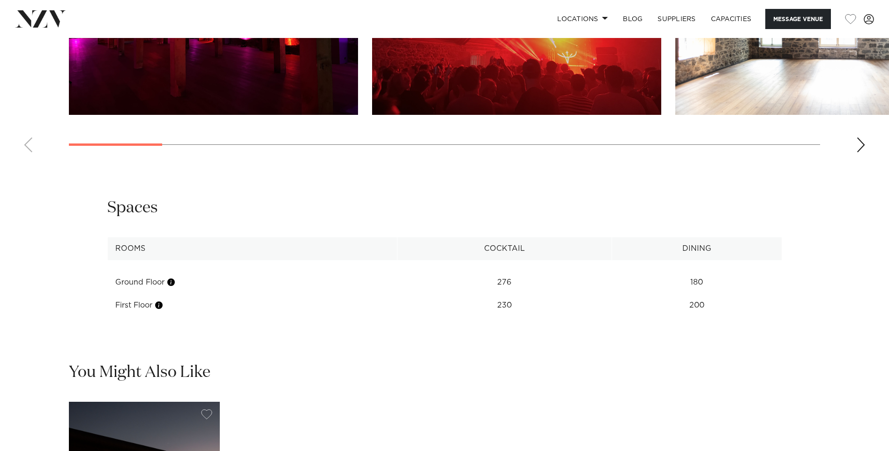
click at [864, 152] on div "Next slide" at bounding box center [860, 144] width 9 height 15
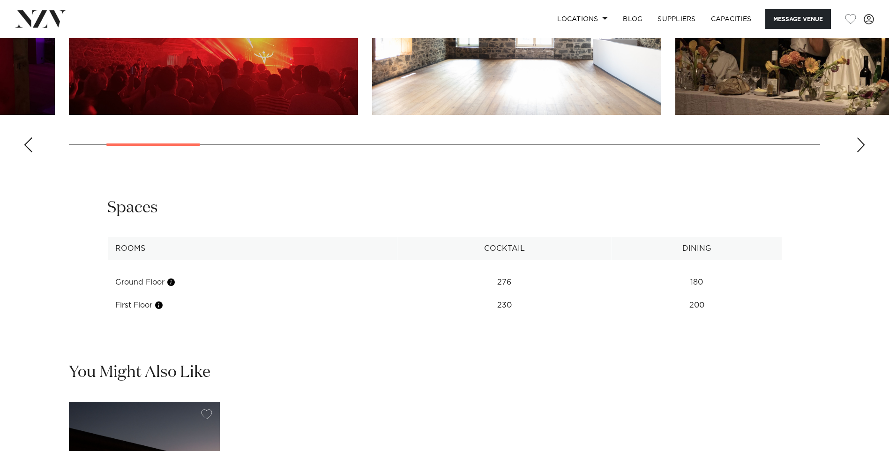
scroll to position [1125, 0]
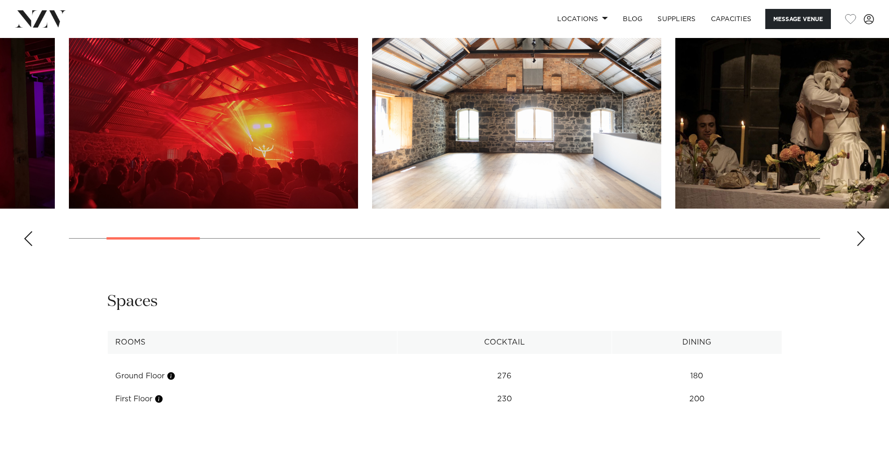
click at [864, 246] on div "Next slide" at bounding box center [860, 238] width 9 height 15
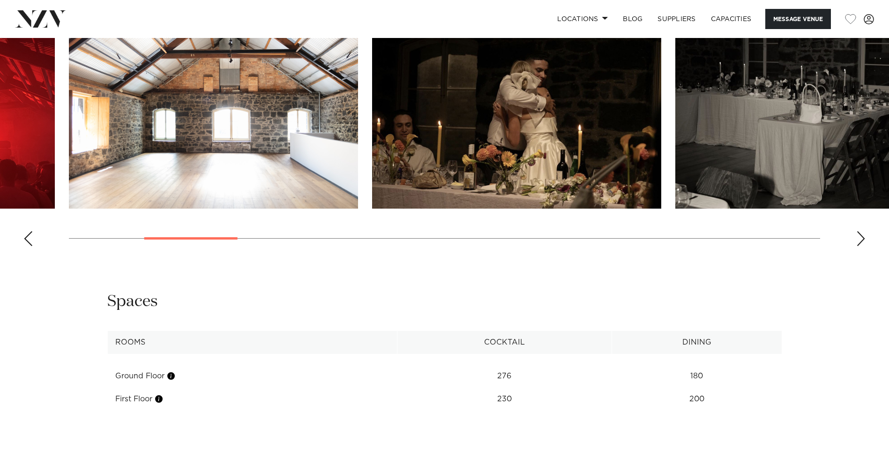
click at [861, 246] on div "Next slide" at bounding box center [860, 238] width 9 height 15
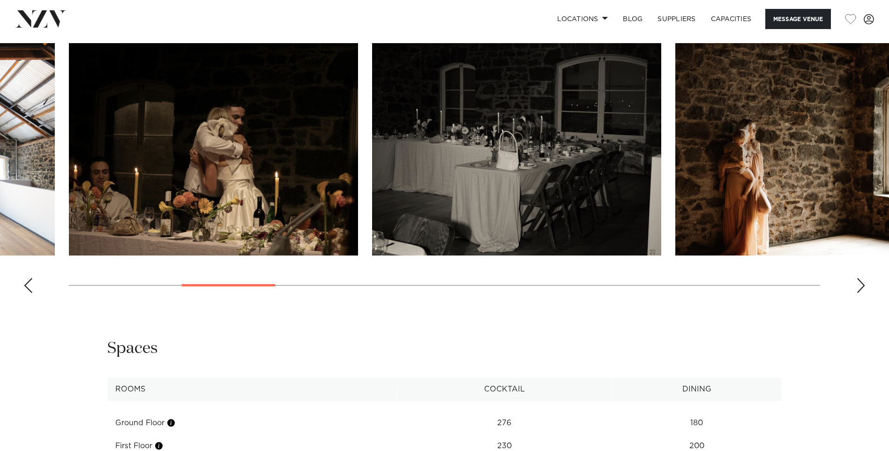
scroll to position [1031, 0]
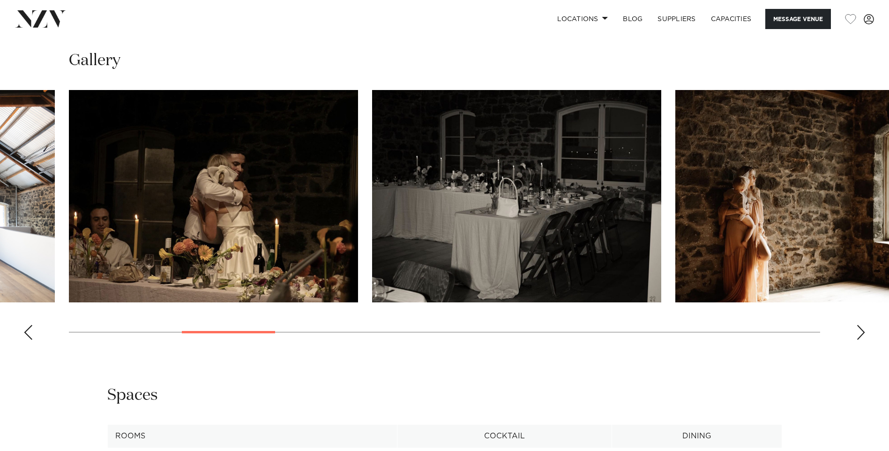
click at [857, 340] on div "Next slide" at bounding box center [860, 332] width 9 height 15
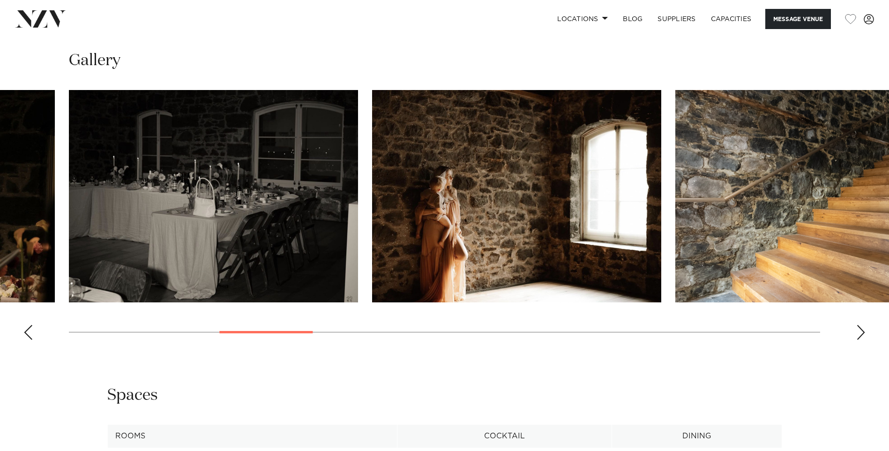
click at [857, 340] on div "Next slide" at bounding box center [860, 332] width 9 height 15
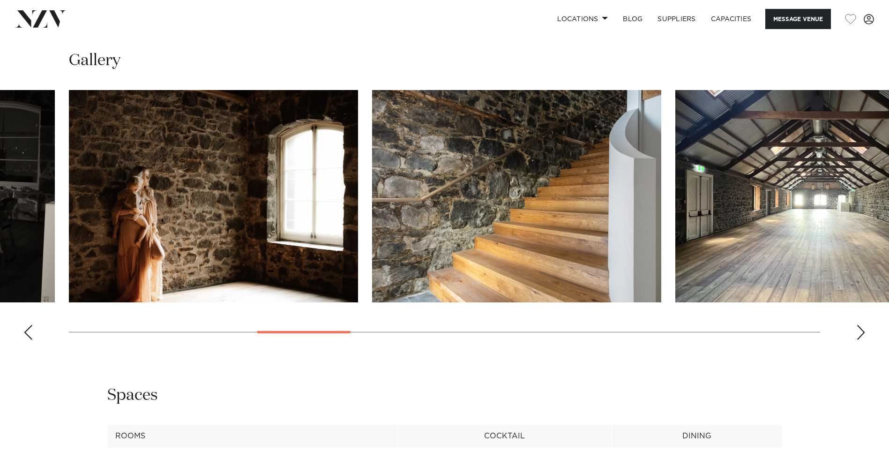
click at [857, 340] on div "Next slide" at bounding box center [860, 332] width 9 height 15
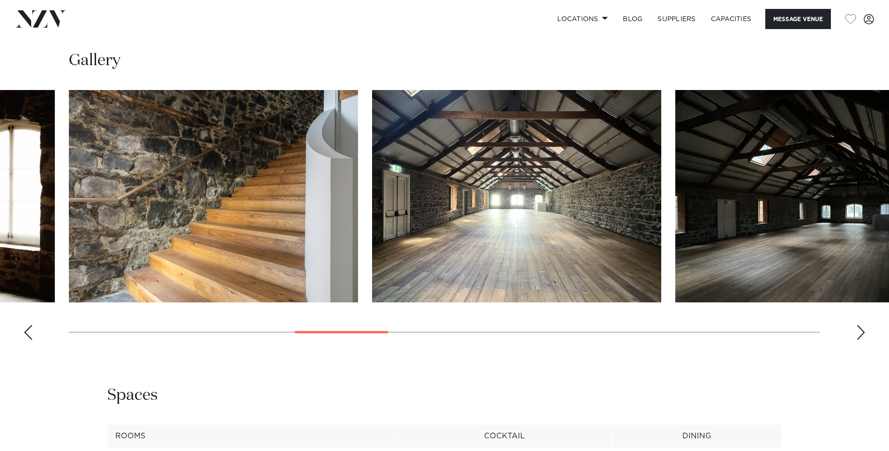
click at [857, 340] on div "Next slide" at bounding box center [860, 332] width 9 height 15
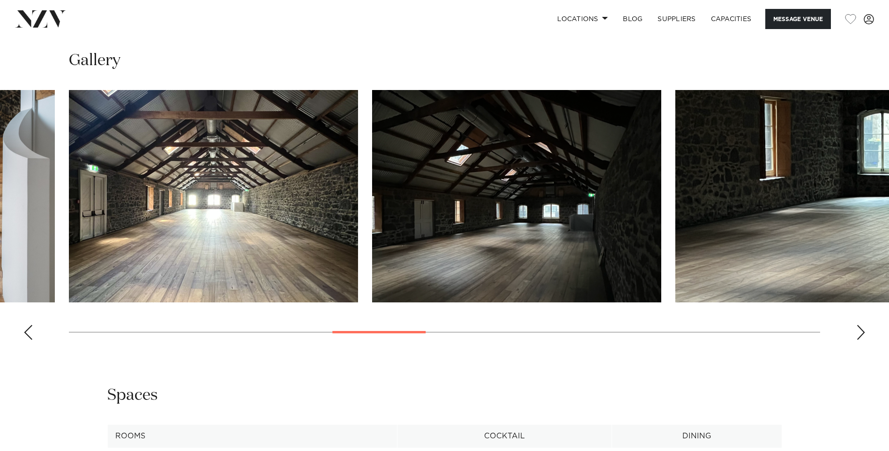
click at [857, 340] on div "Next slide" at bounding box center [860, 332] width 9 height 15
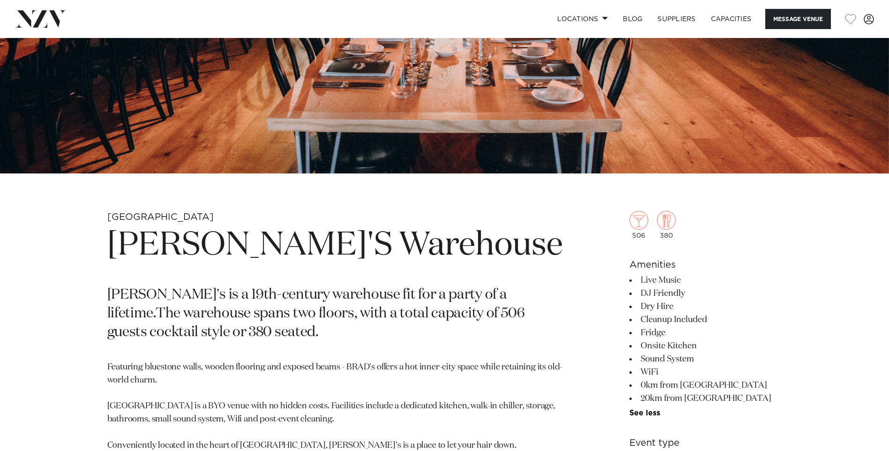
scroll to position [141, 0]
